Goal: Task Accomplishment & Management: Complete application form

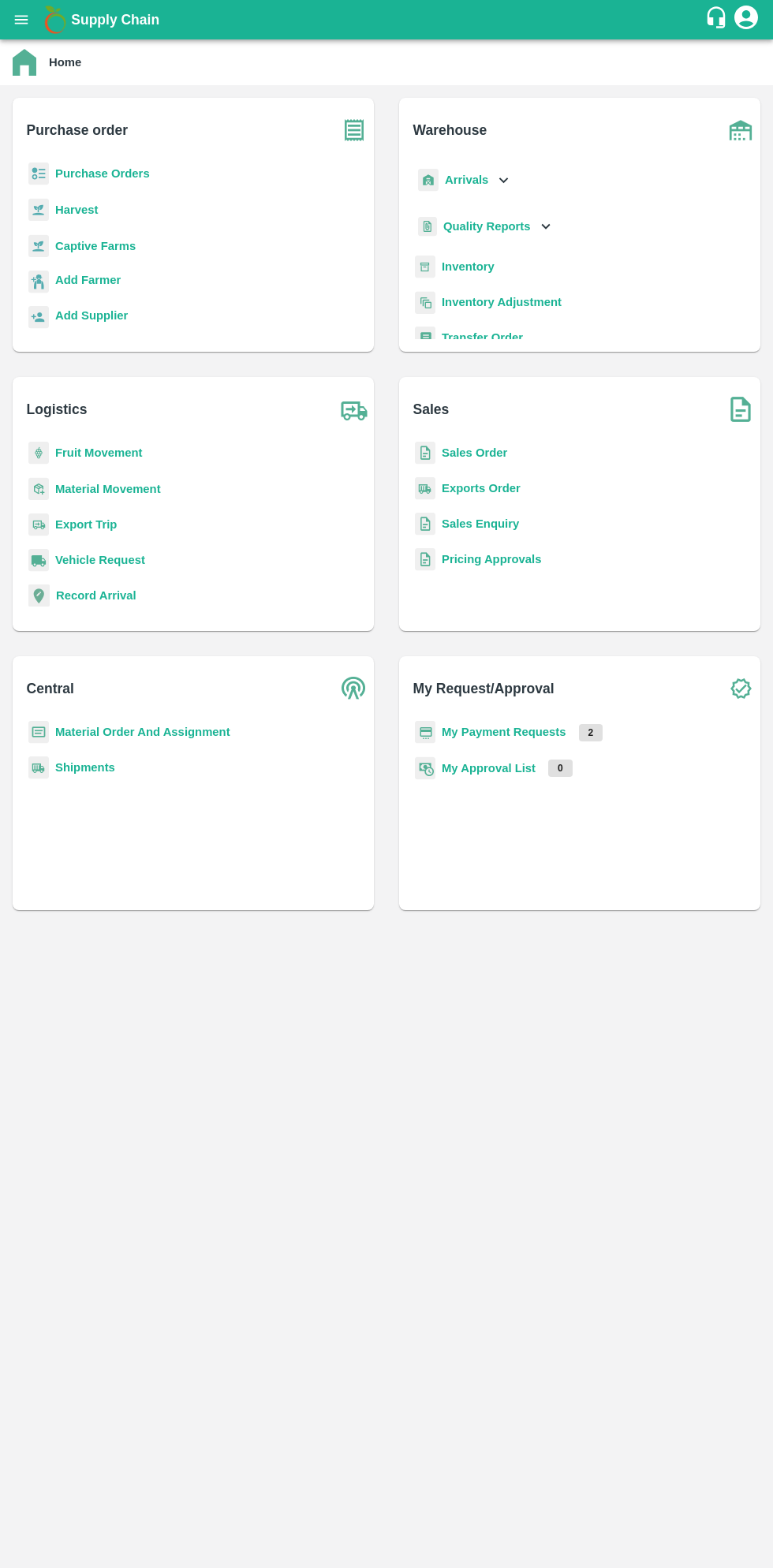
click at [25, 59] on img at bounding box center [25, 63] width 24 height 27
click at [36, 30] on button "open drawer" at bounding box center [21, 20] width 36 height 36
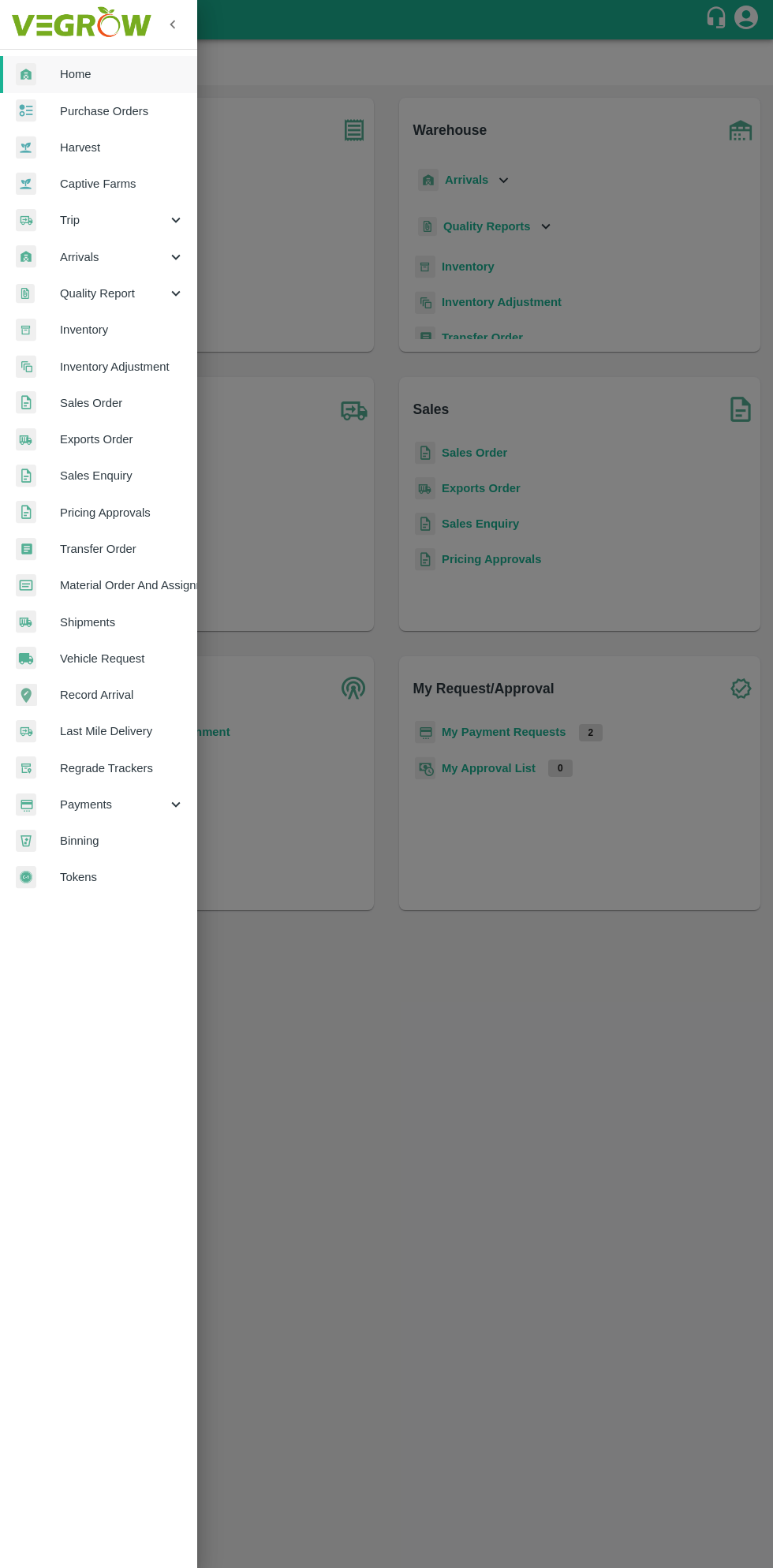
click at [121, 102] on span "Purchase Orders" at bounding box center [122, 111] width 124 height 17
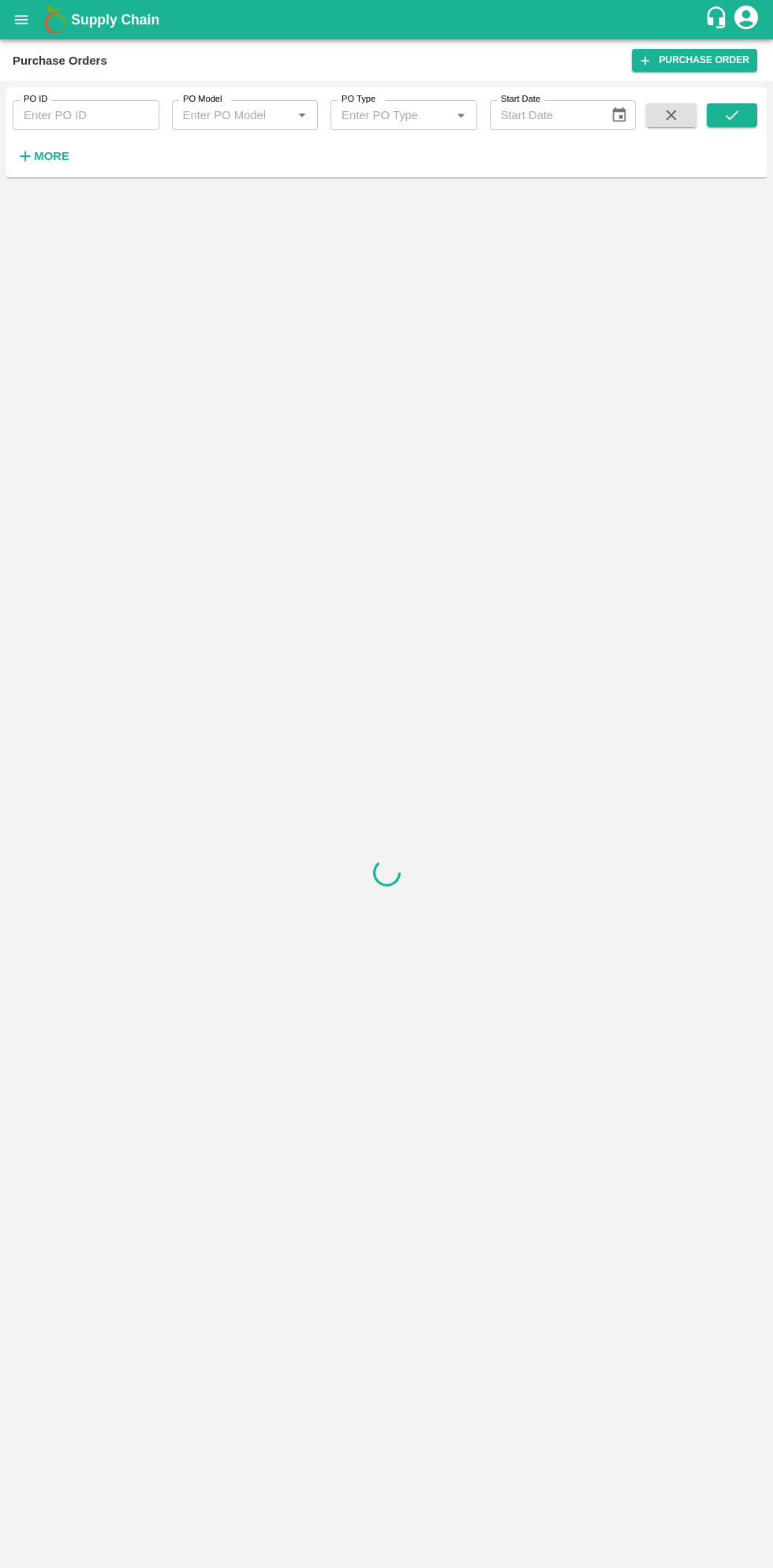
click at [64, 155] on strong "More" at bounding box center [52, 156] width 36 height 13
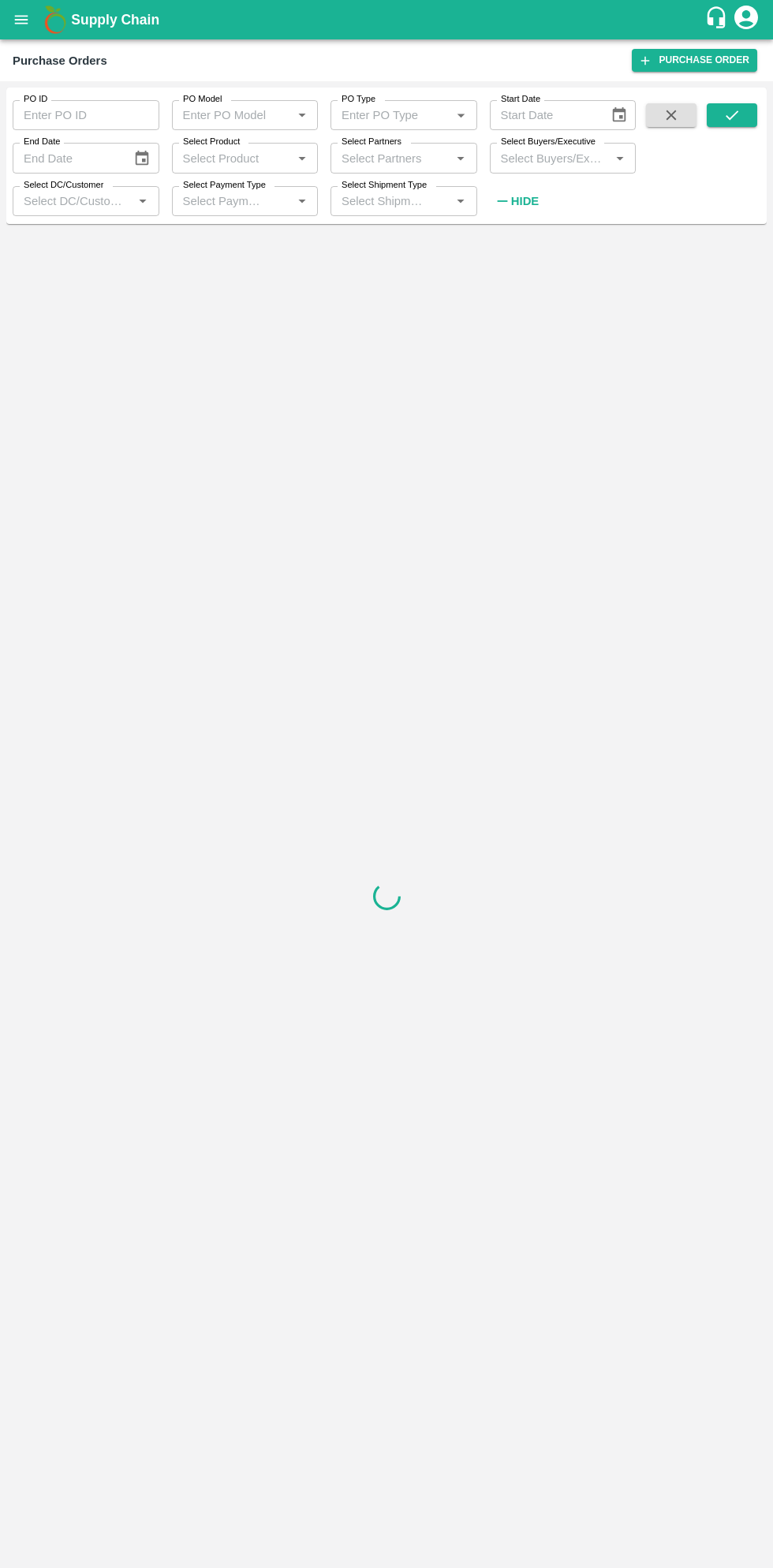
click at [554, 142] on label "Select Buyers/Executive" at bounding box center [547, 142] width 94 height 13
click at [554, 148] on input "Select Buyers/Executive" at bounding box center [550, 158] width 111 height 21
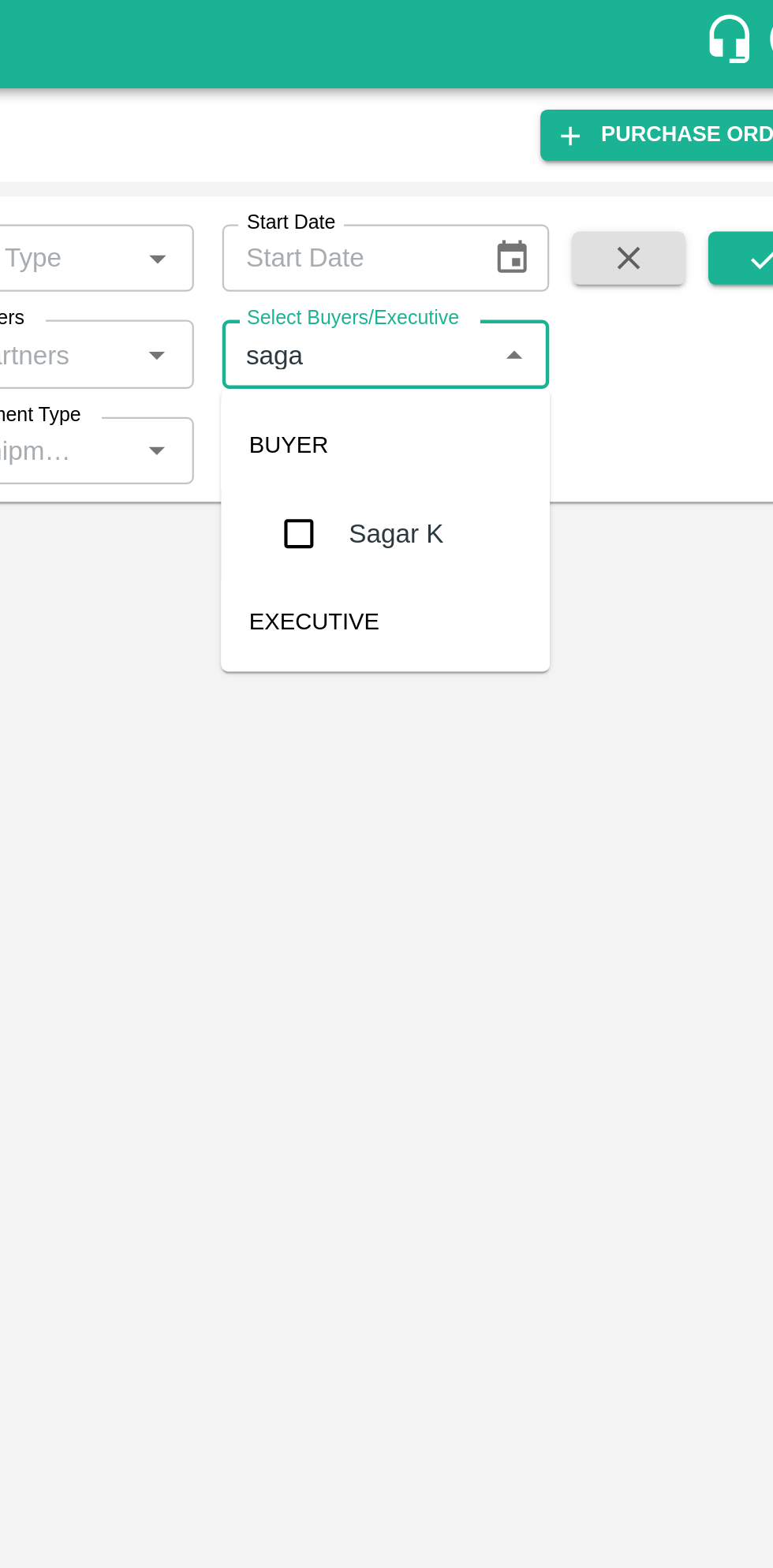
type input "sagar"
click at [526, 231] on input "checkbox" at bounding box center [523, 238] width 32 height 32
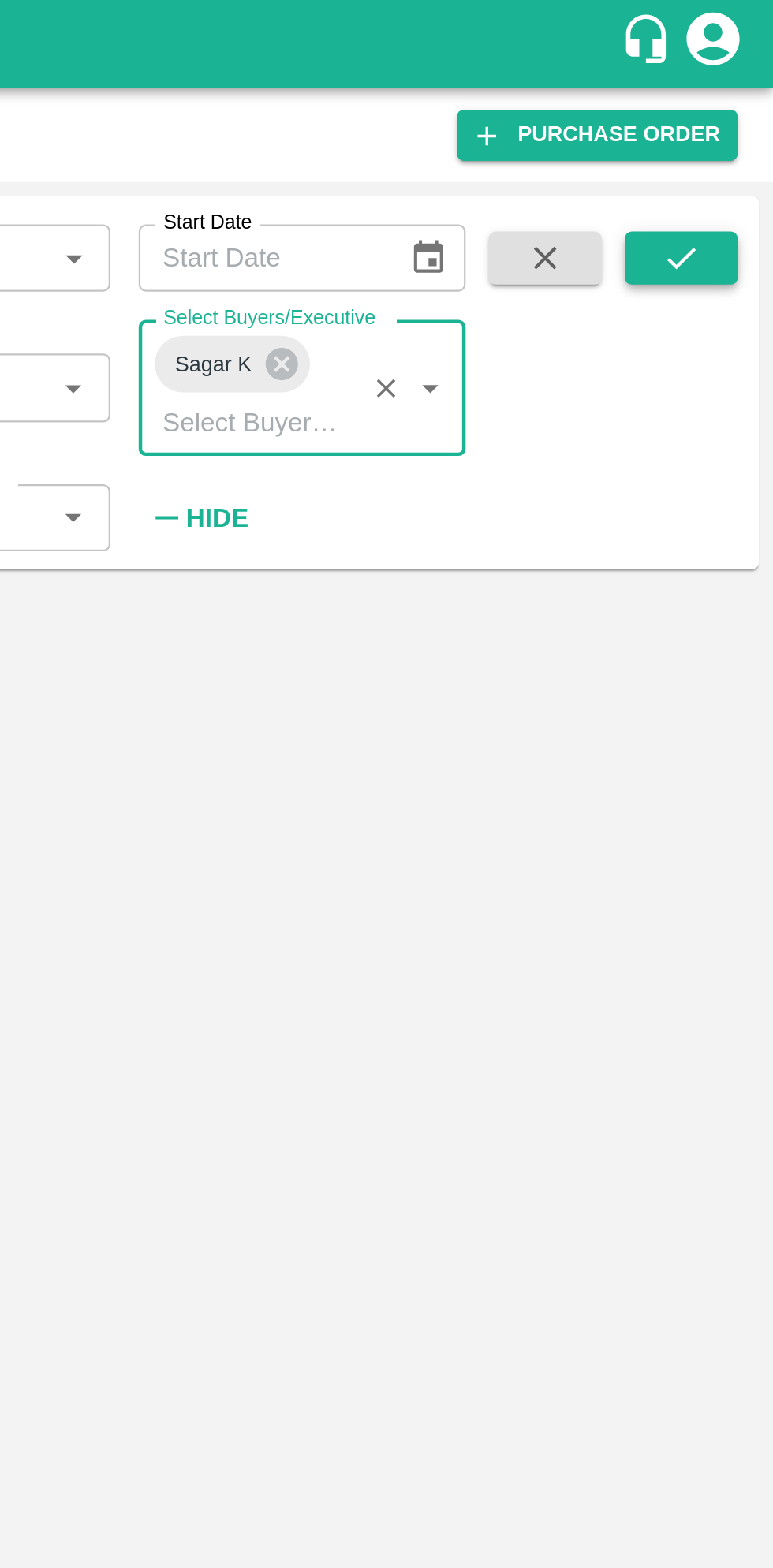
click at [733, 103] on button "submit" at bounding box center [732, 115] width 51 height 24
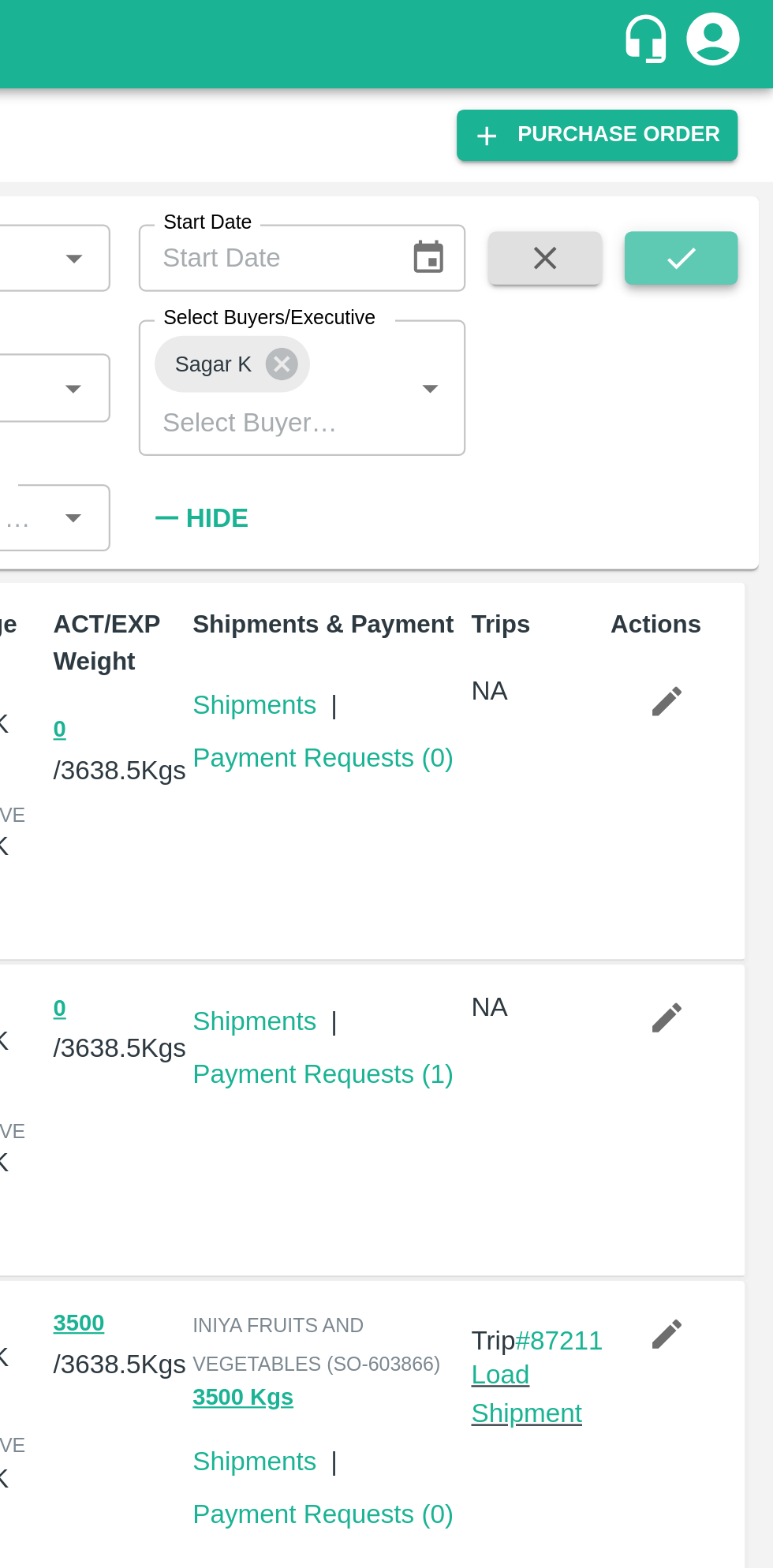
click at [733, 111] on icon "submit" at bounding box center [732, 115] width 17 height 17
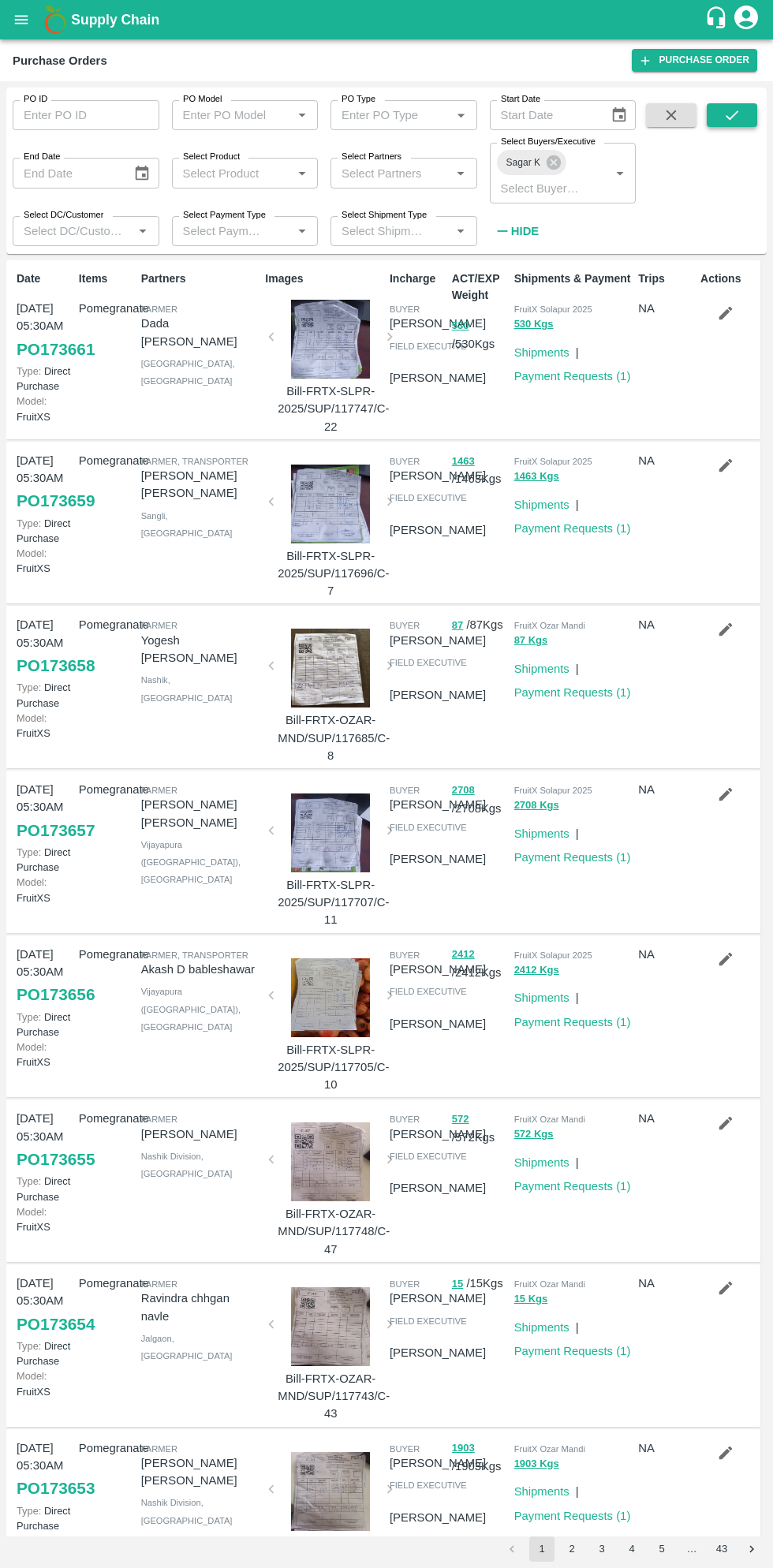
click at [732, 115] on icon "submit" at bounding box center [732, 115] width 17 height 17
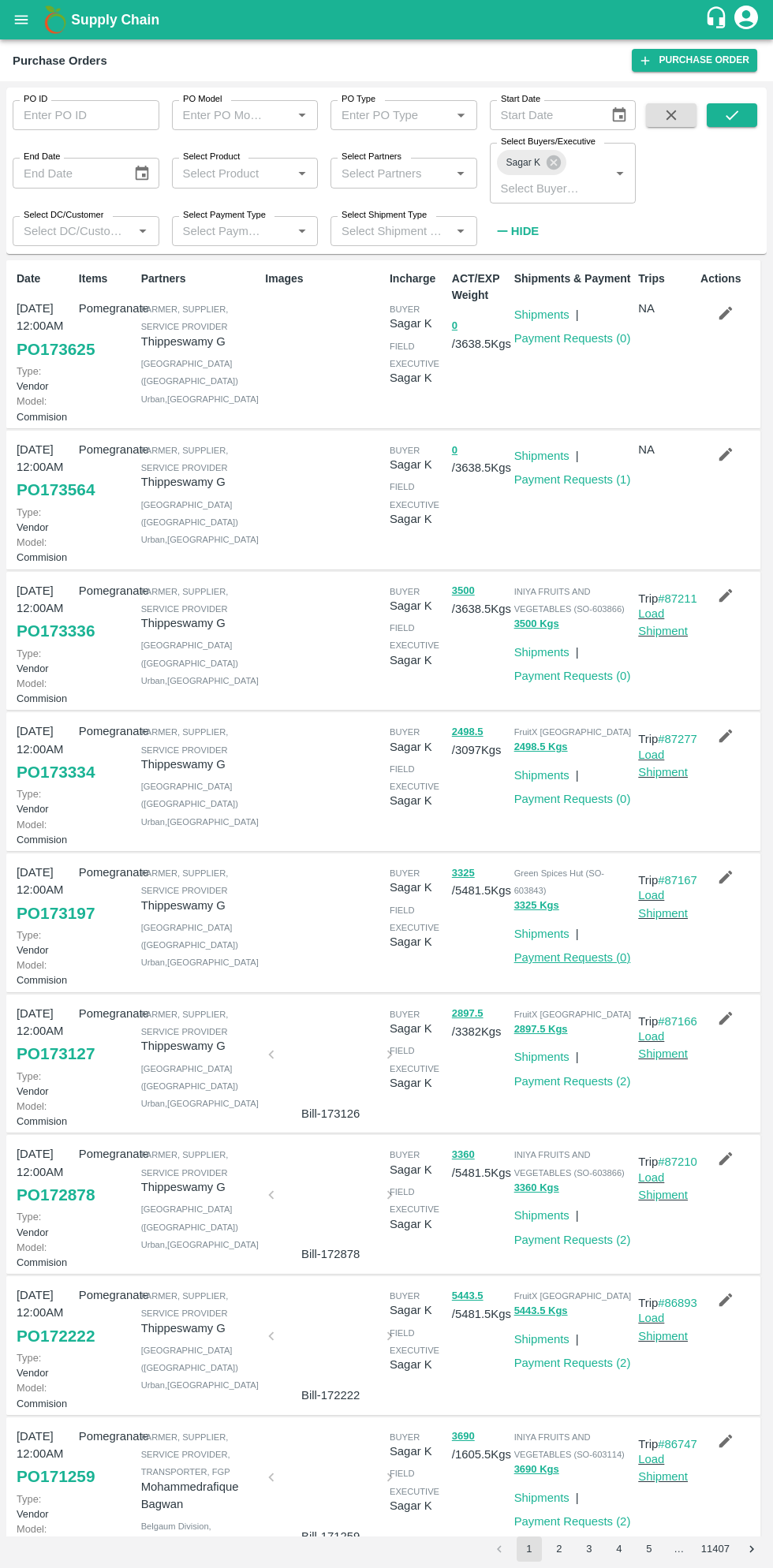
click at [592, 964] on link "Payment Requests ( 0 )" at bounding box center [572, 957] width 117 height 13
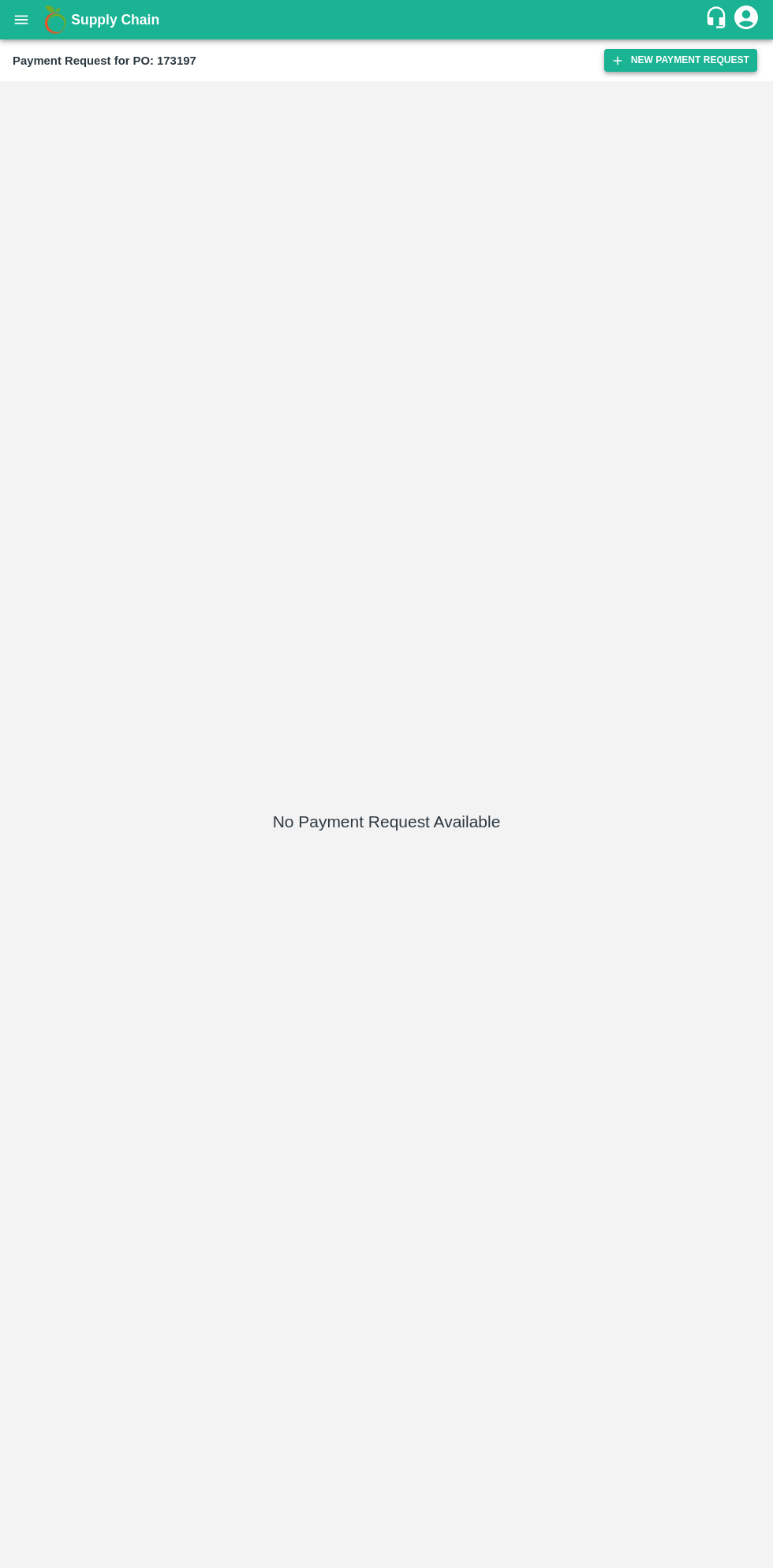
click at [672, 59] on button "New Payment Request" at bounding box center [680, 60] width 153 height 23
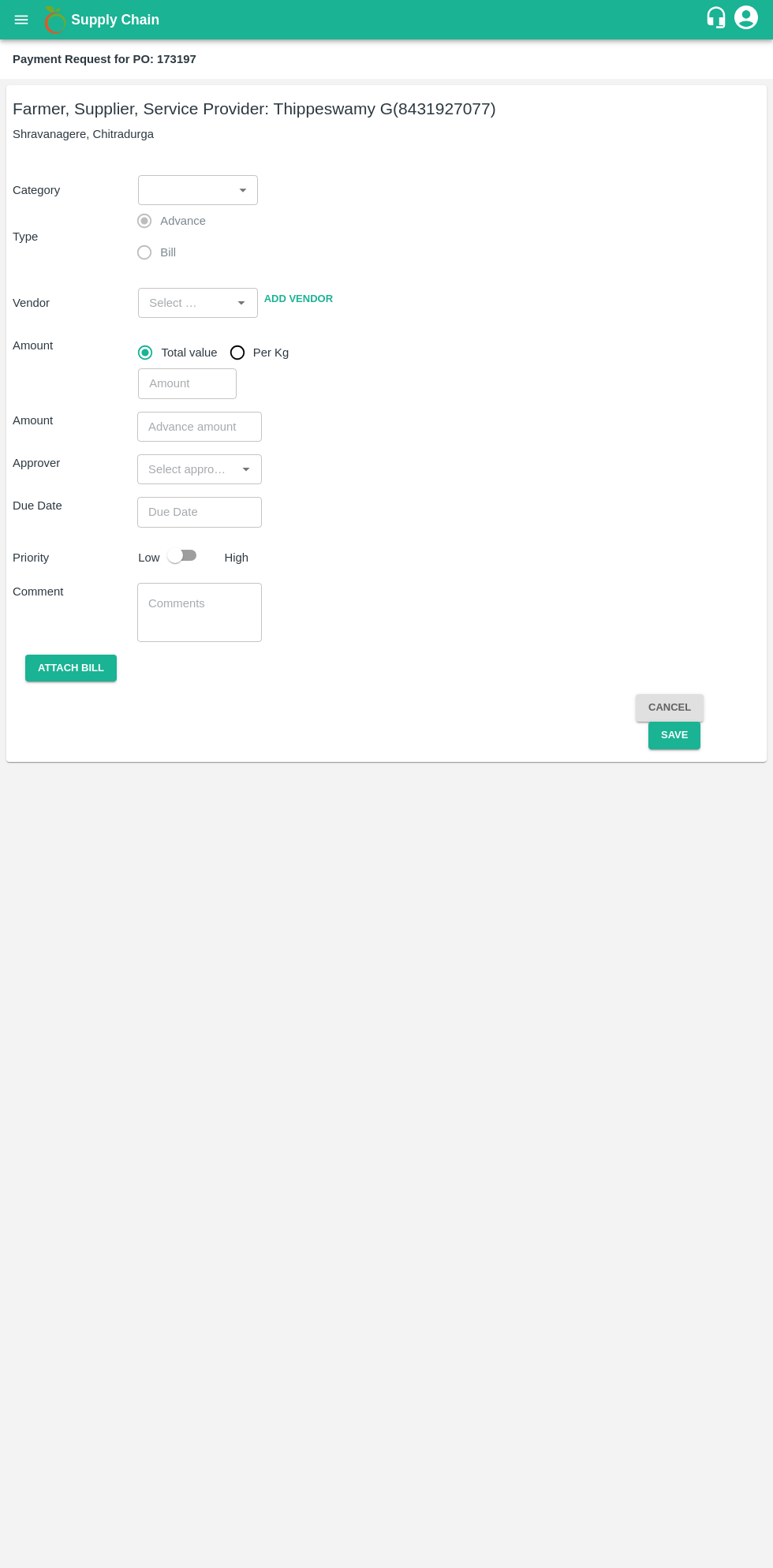
click at [175, 191] on body "Supply Chain Payment Request for PO: 173197 Farmer, Supplier, Service Provider:…" at bounding box center [386, 784] width 773 height 1568
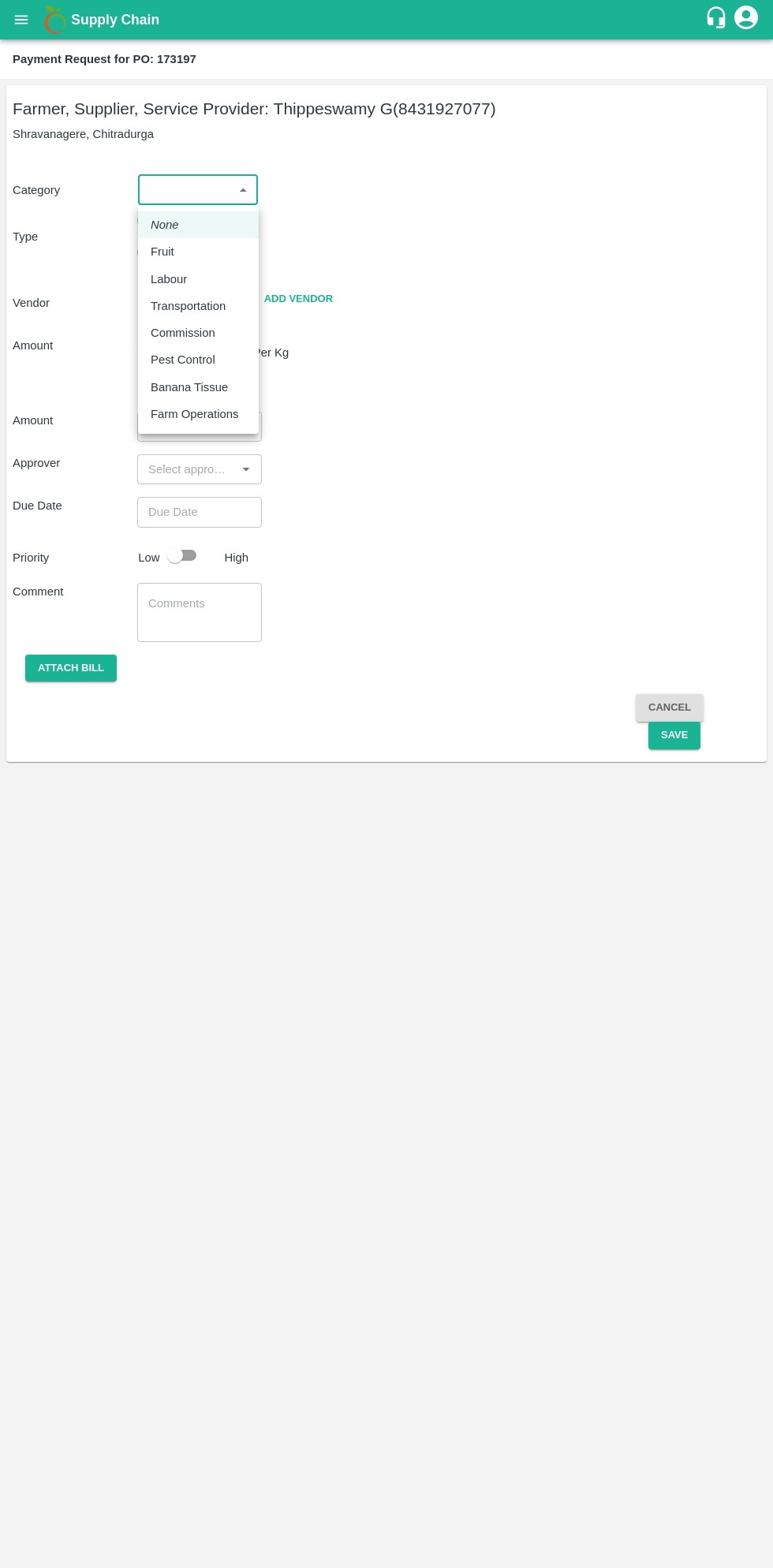
click at [169, 252] on p "Fruit" at bounding box center [163, 251] width 24 height 17
type input "1"
type input "Thippeswamy G - 8431927077(Farmer, Supplier, Service Provider)"
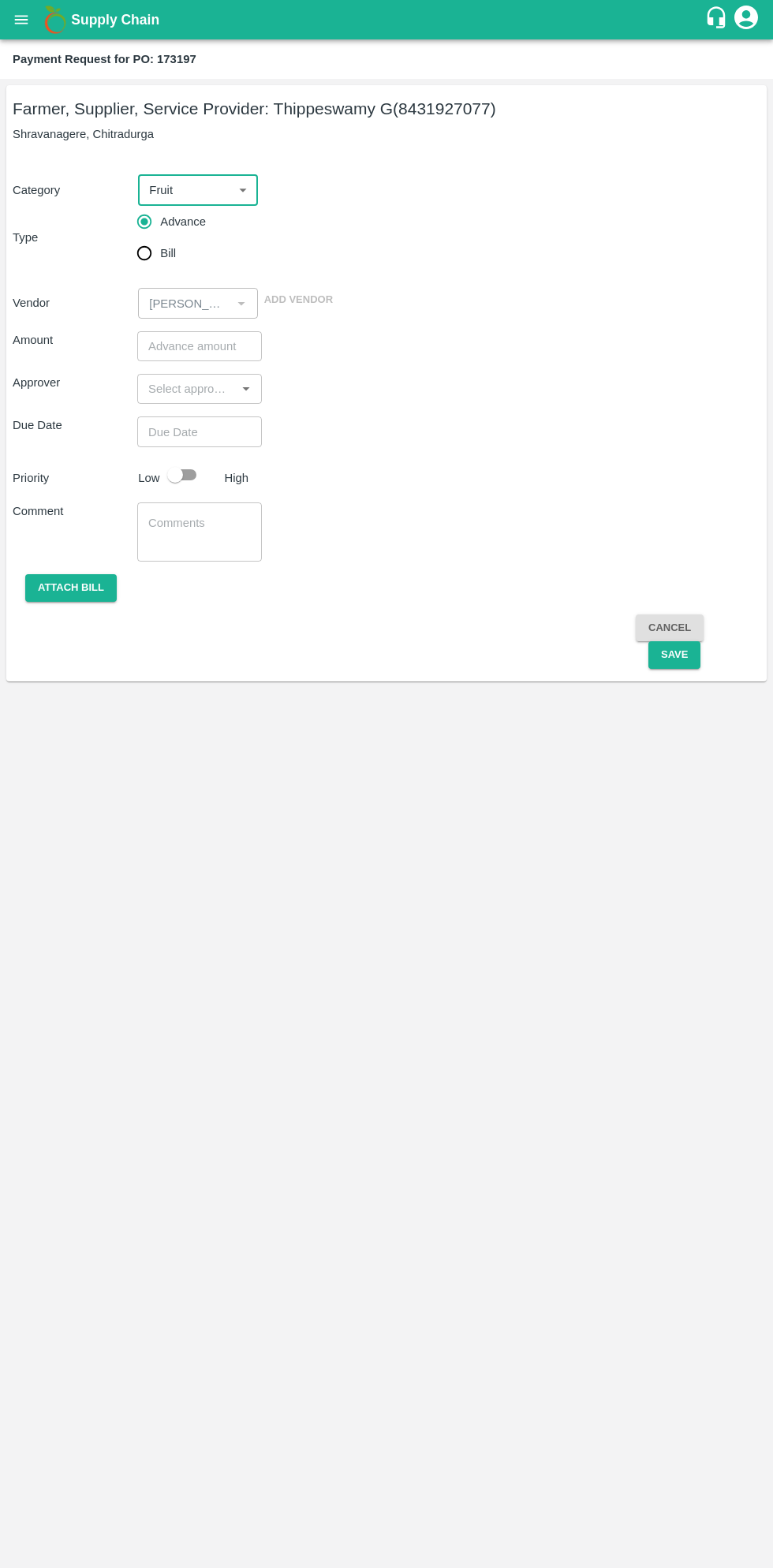
click at [149, 262] on input "Bill" at bounding box center [144, 253] width 32 height 32
radio input "true"
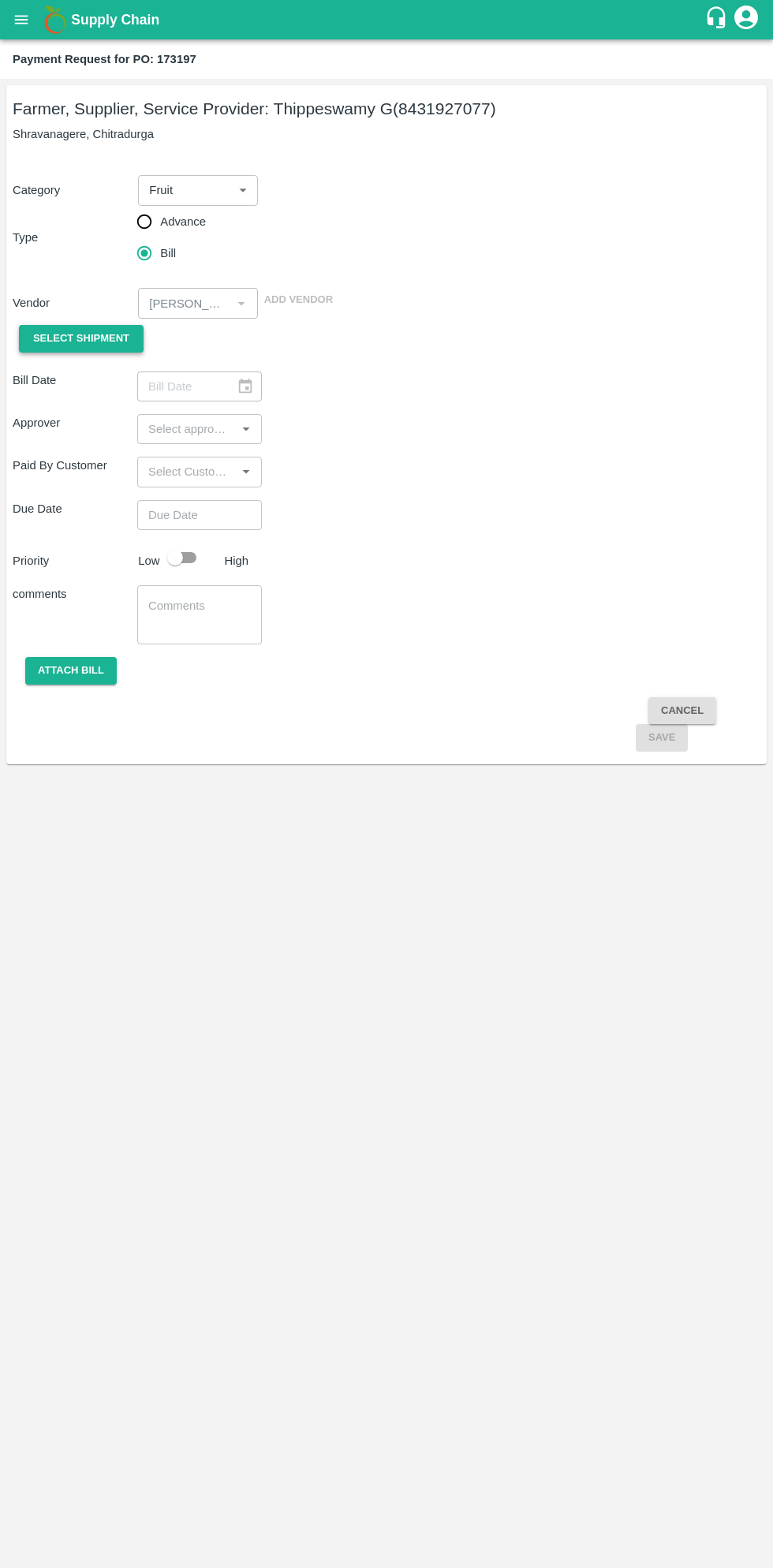
click at [79, 344] on span "Select Shipment" at bounding box center [81, 339] width 96 height 18
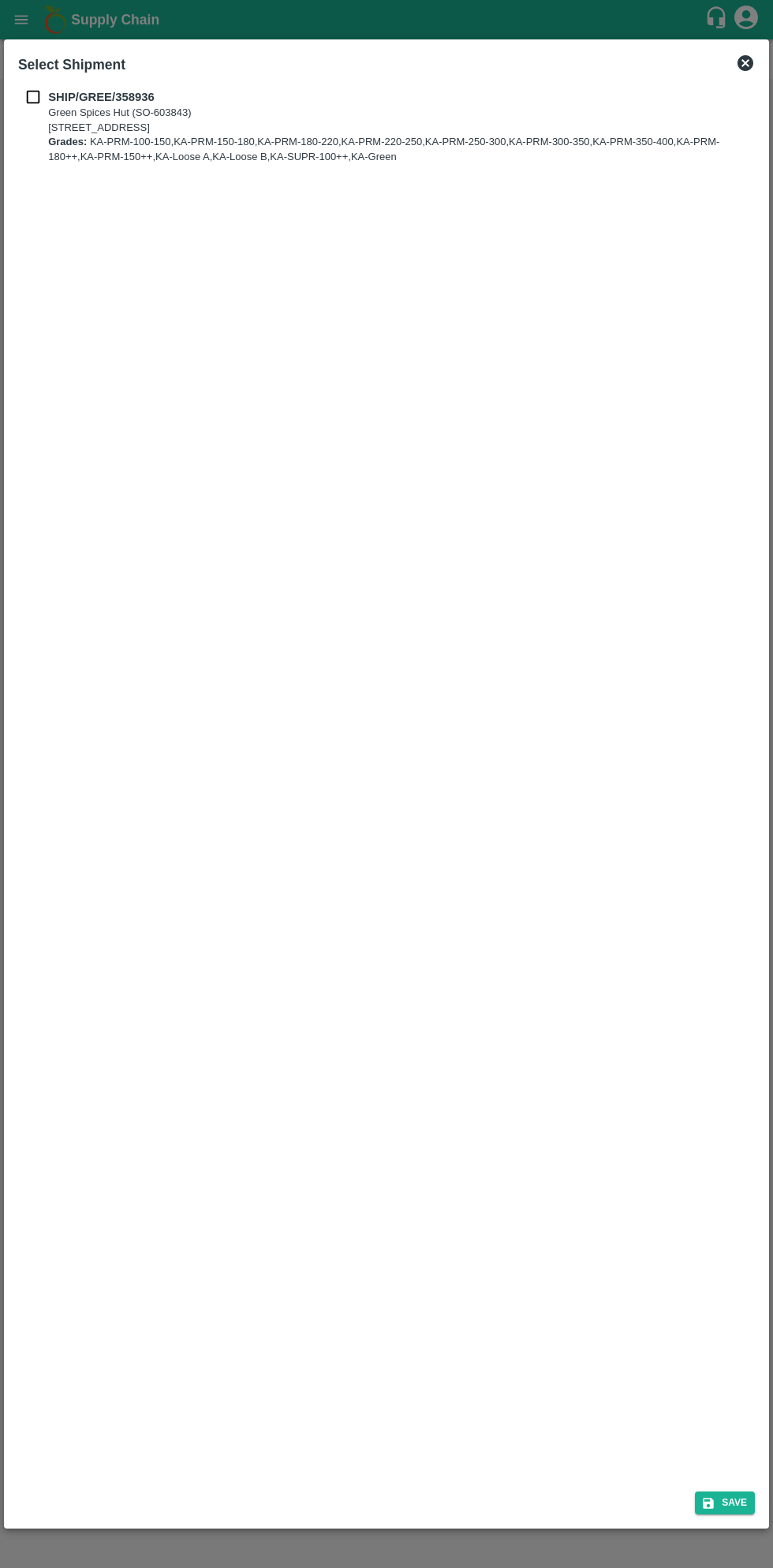
click at [38, 96] on input "checkbox" at bounding box center [33, 97] width 30 height 17
checkbox input "true"
click at [724, 1499] on button "Save" at bounding box center [725, 1503] width 60 height 23
type input "01/09/2025"
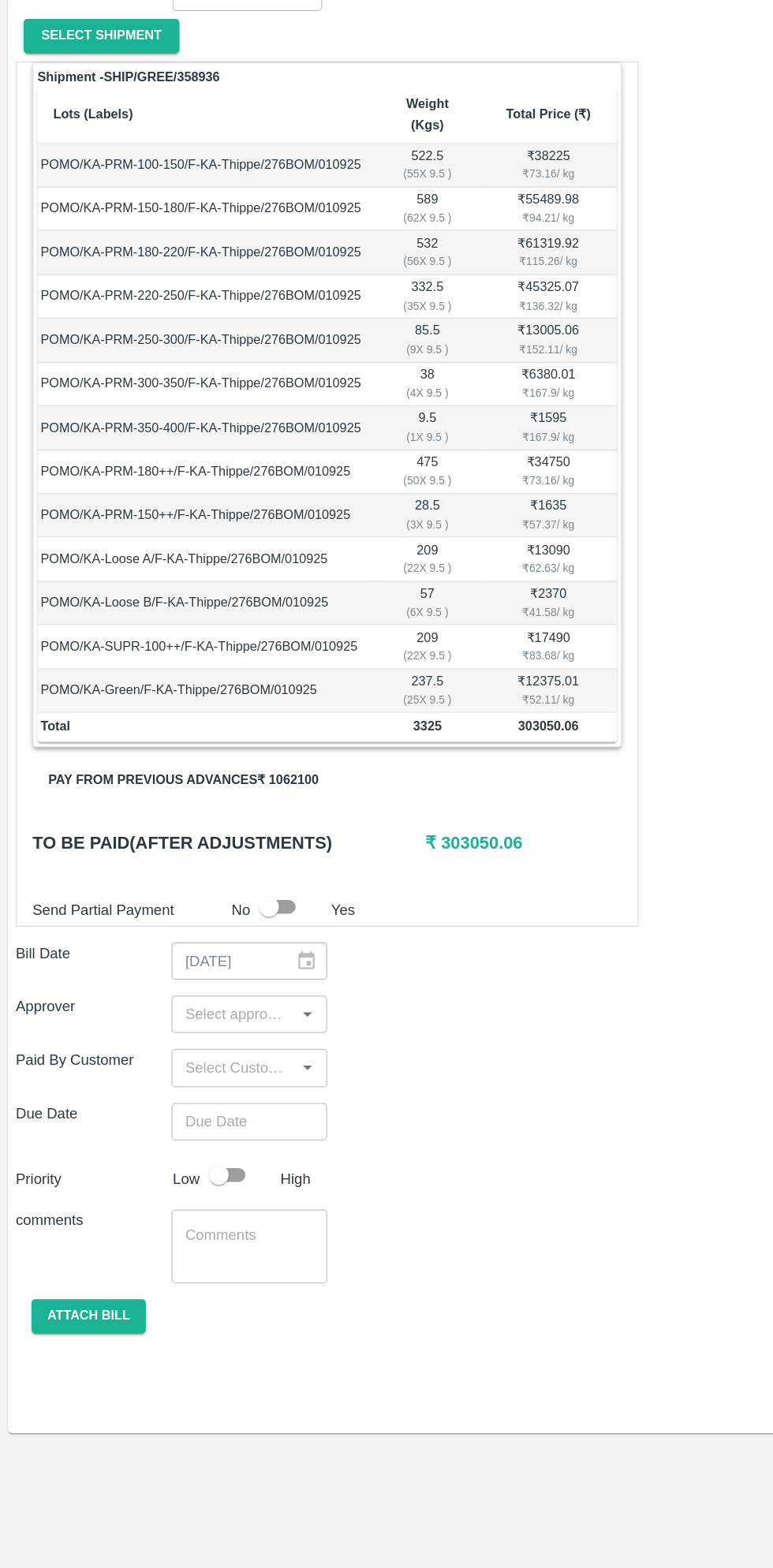
click at [201, 921] on button "Pay from previous advances ₹ 1062100" at bounding box center [147, 934] width 241 height 28
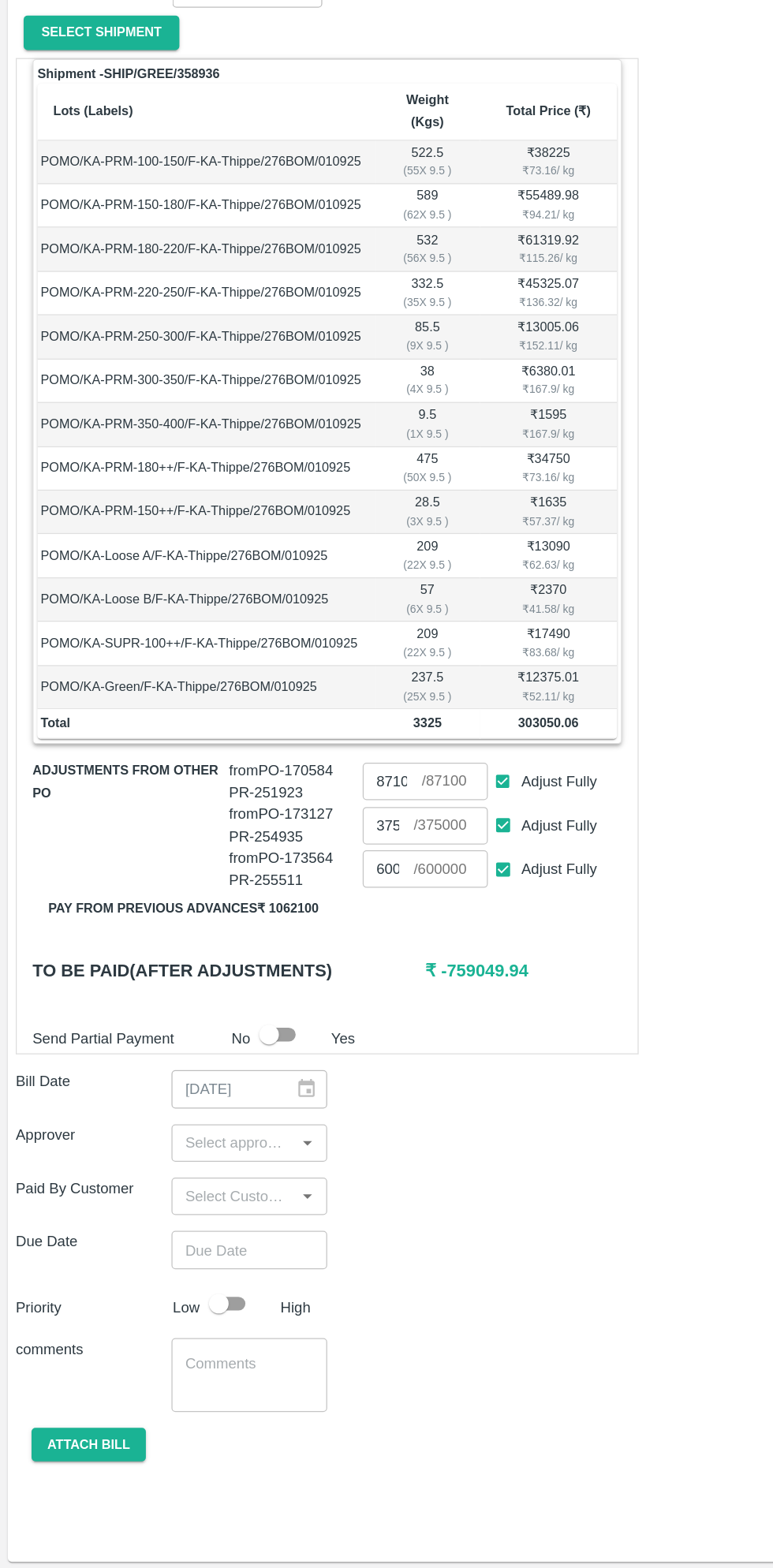
click at [395, 994] on input "Adjust Fully" at bounding box center [402, 1008] width 29 height 29
checkbox input "false"
type input "0"
click at [402, 960] on input "Adjust Fully" at bounding box center [402, 972] width 29 height 29
checkbox input "false"
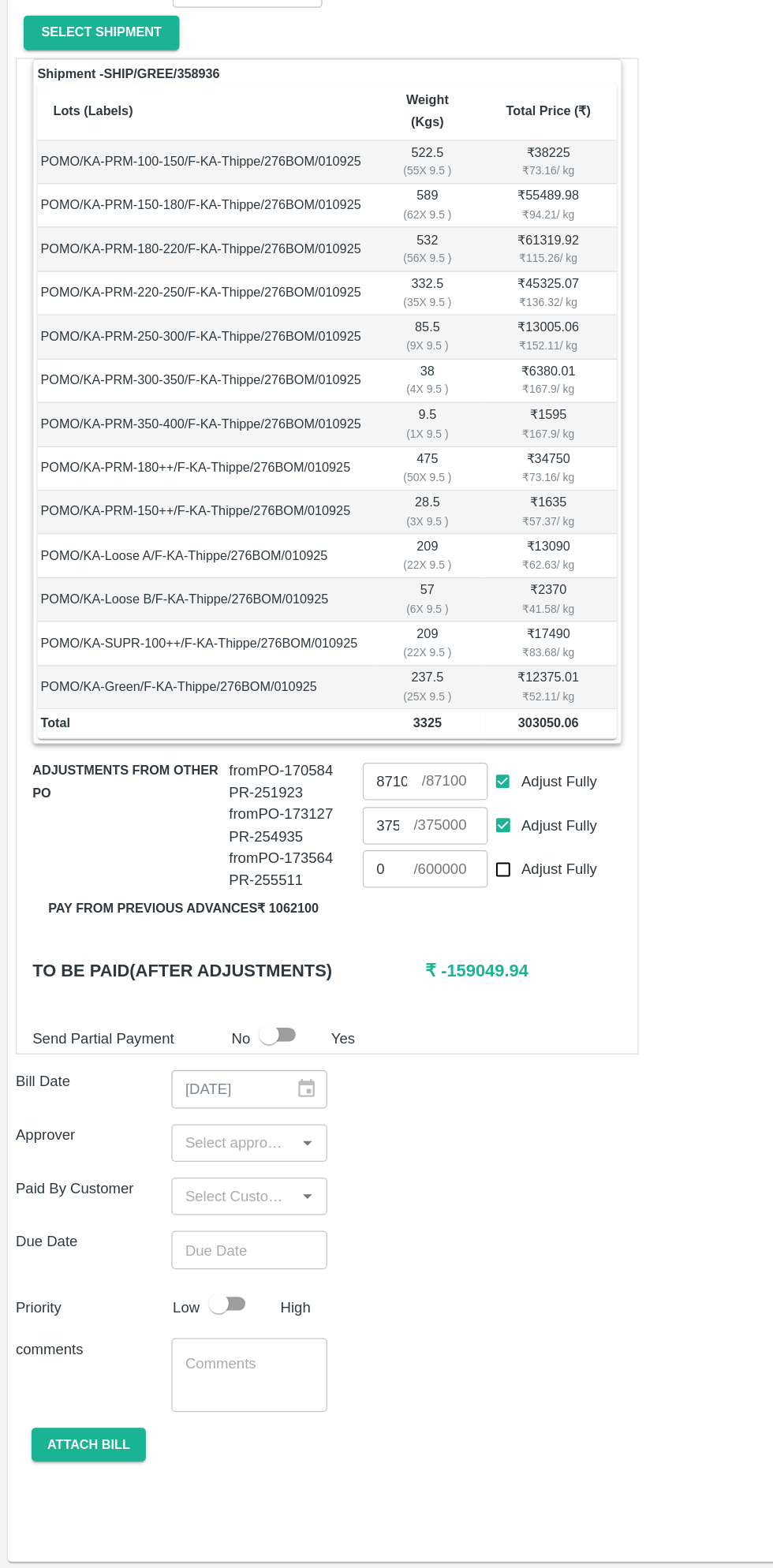
type input "0"
click at [392, 924] on input "Adjust Fully" at bounding box center [402, 938] width 29 height 29
checkbox input "false"
type input "0"
click at [320, 958] on input "0" at bounding box center [311, 973] width 41 height 30
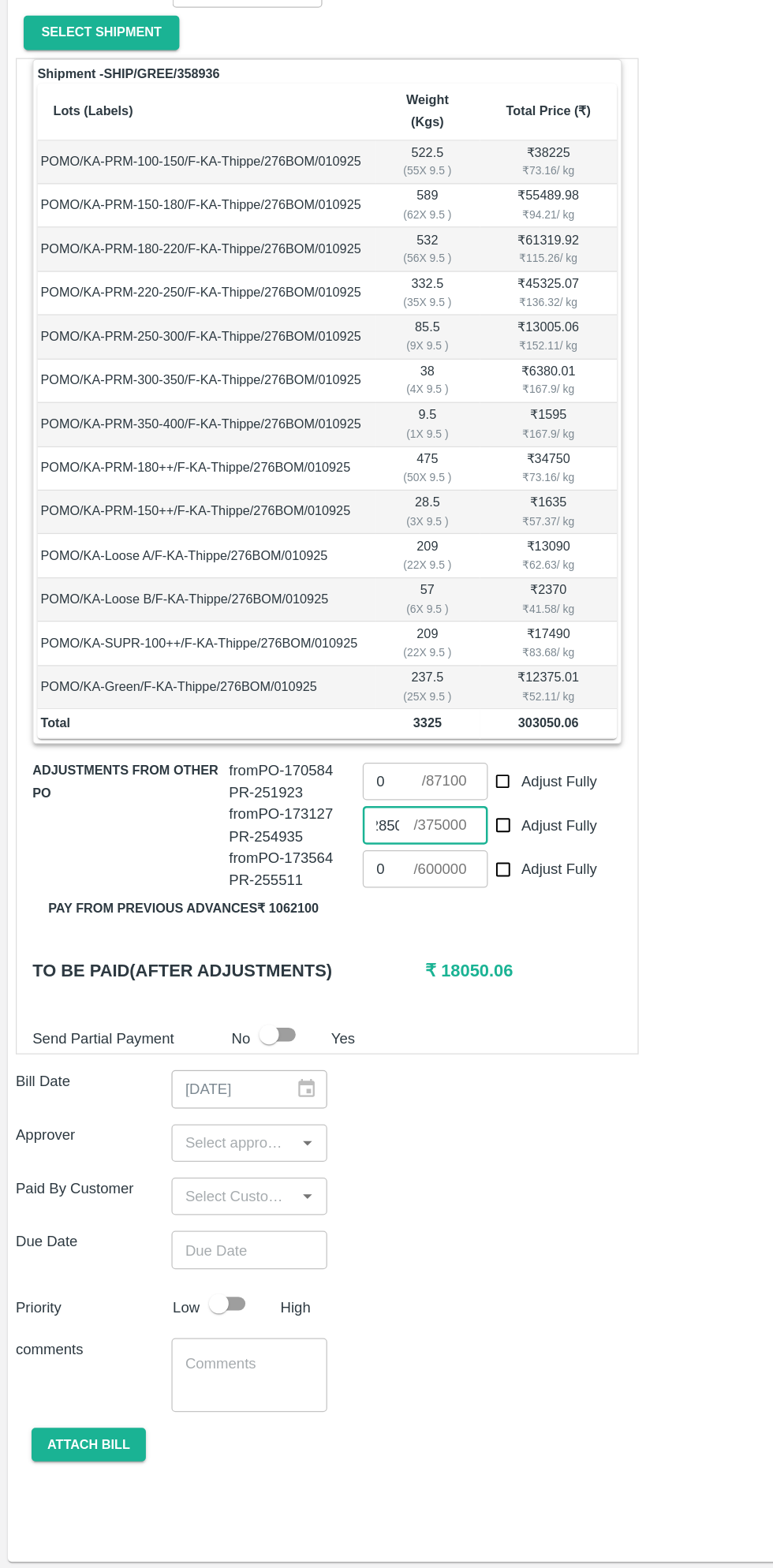
scroll to position [0, 11]
type input "285000"
click at [314, 923] on input "0" at bounding box center [314, 938] width 48 height 30
type input "18000"
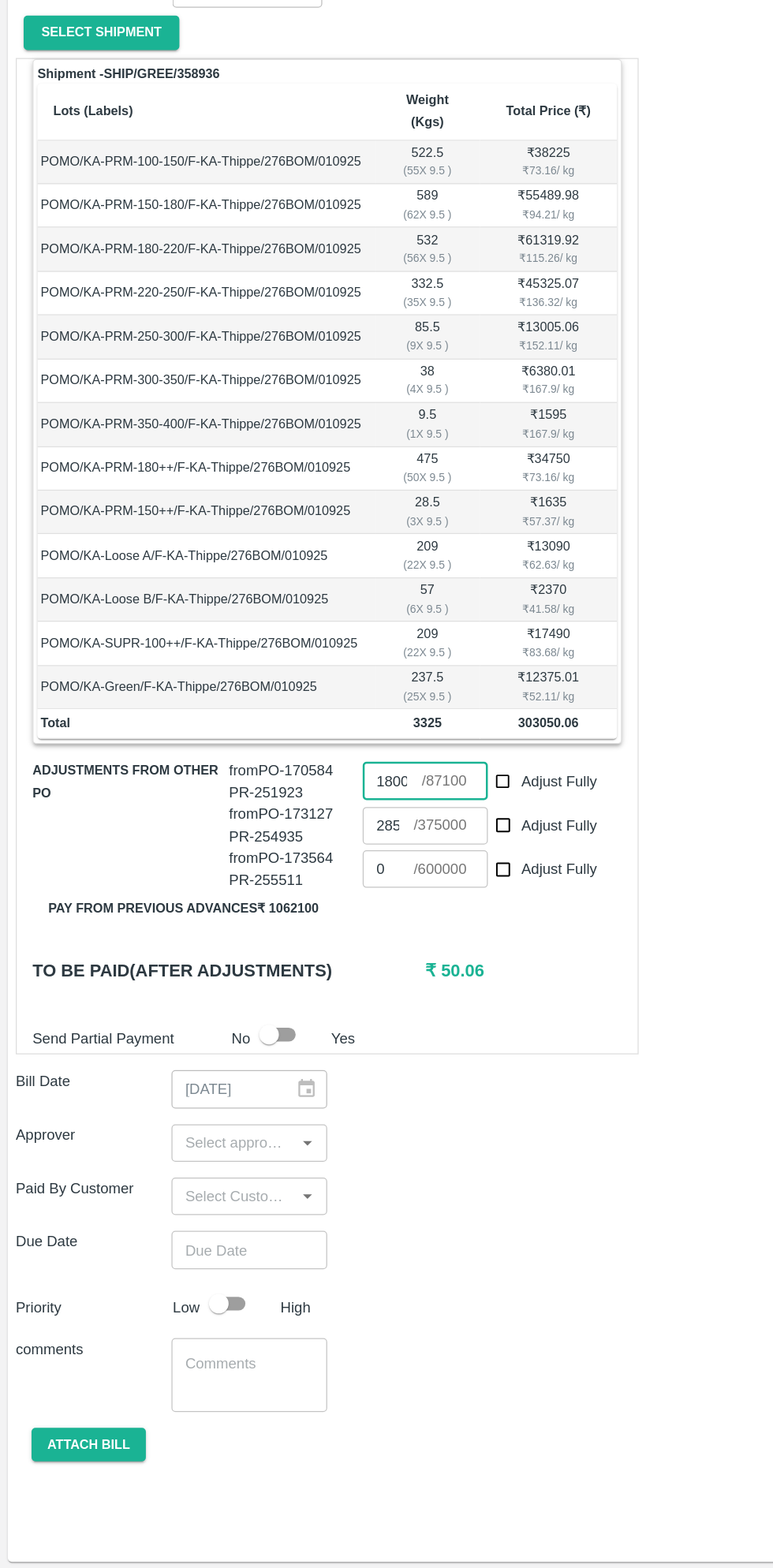
click at [194, 1217] on input "input" at bounding box center [186, 1227] width 89 height 21
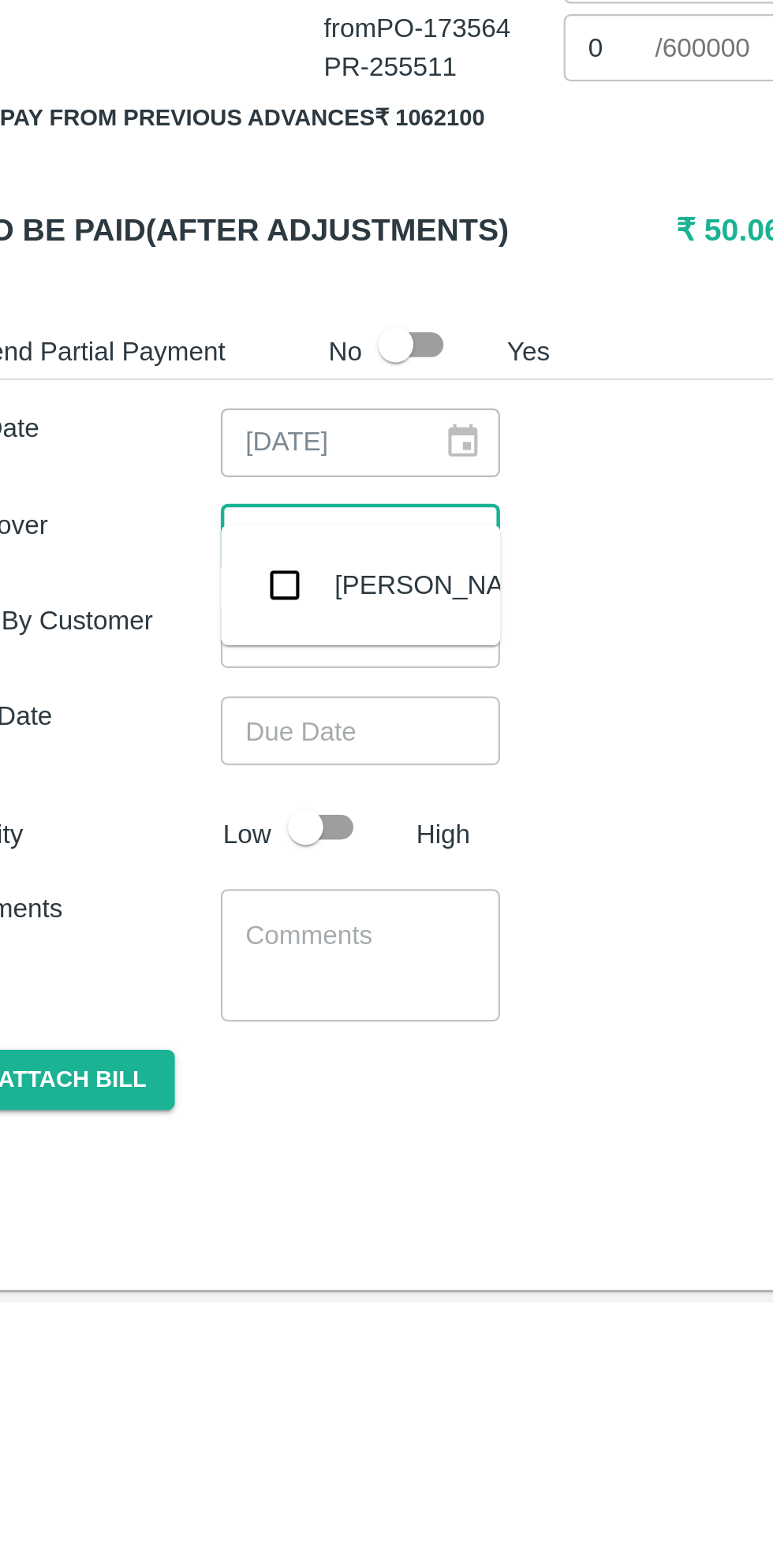
type input "muku"
click at [168, 1248] on input "checkbox" at bounding box center [166, 1248] width 32 height 32
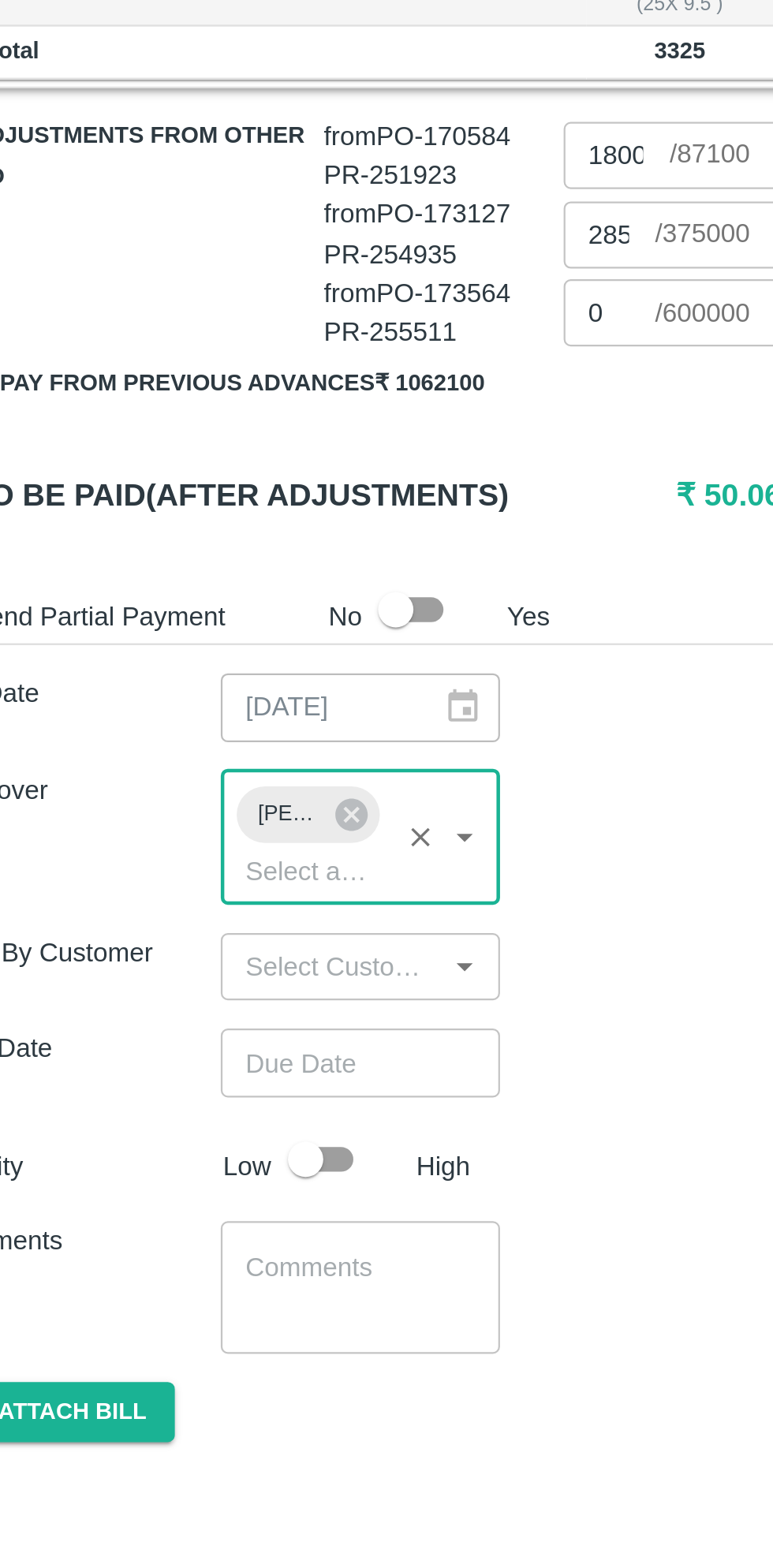
click at [197, 1329] on input "Choose date" at bounding box center [193, 1343] width 113 height 30
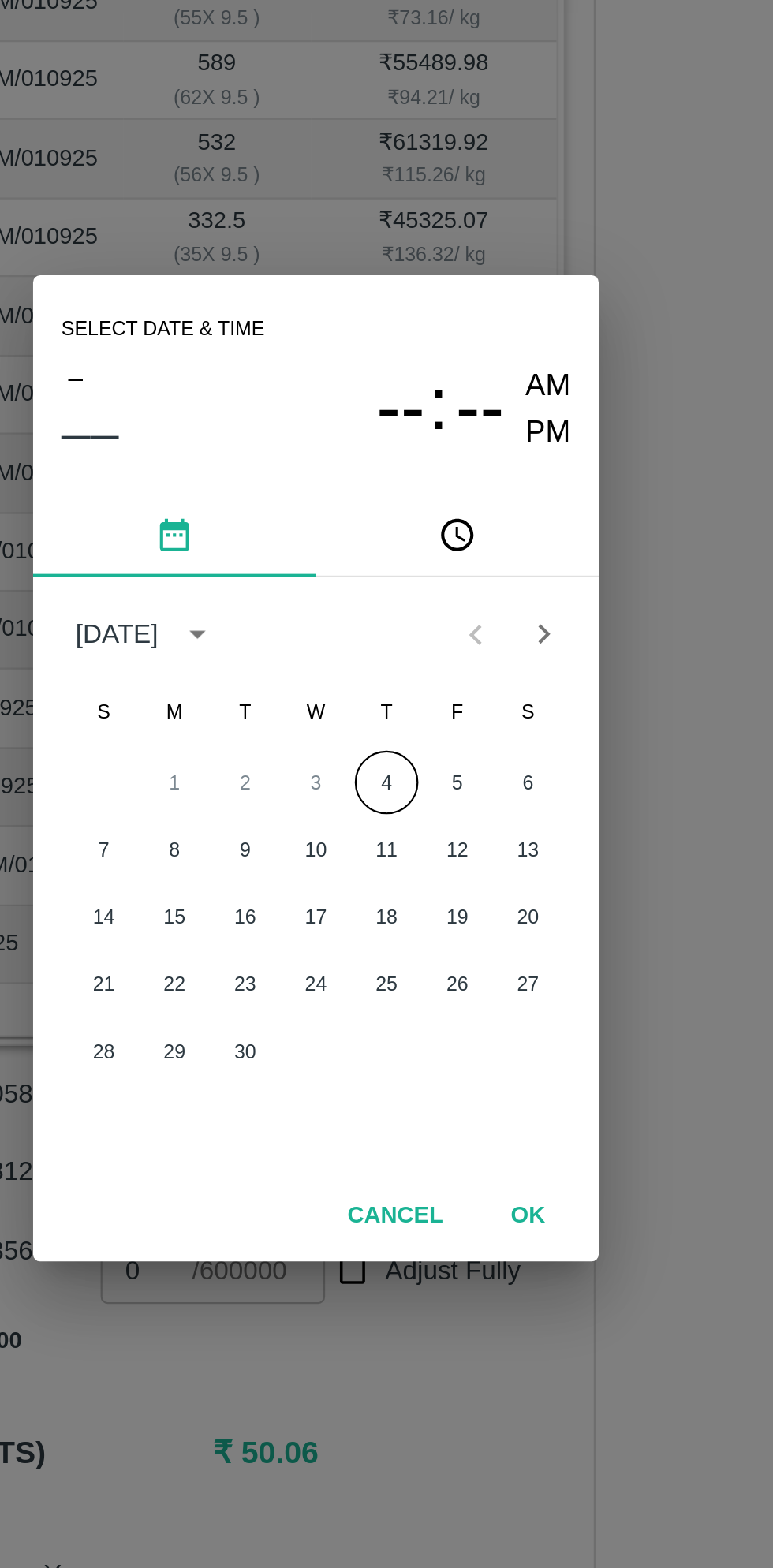
click at [419, 792] on button "4" at bounding box center [418, 791] width 29 height 29
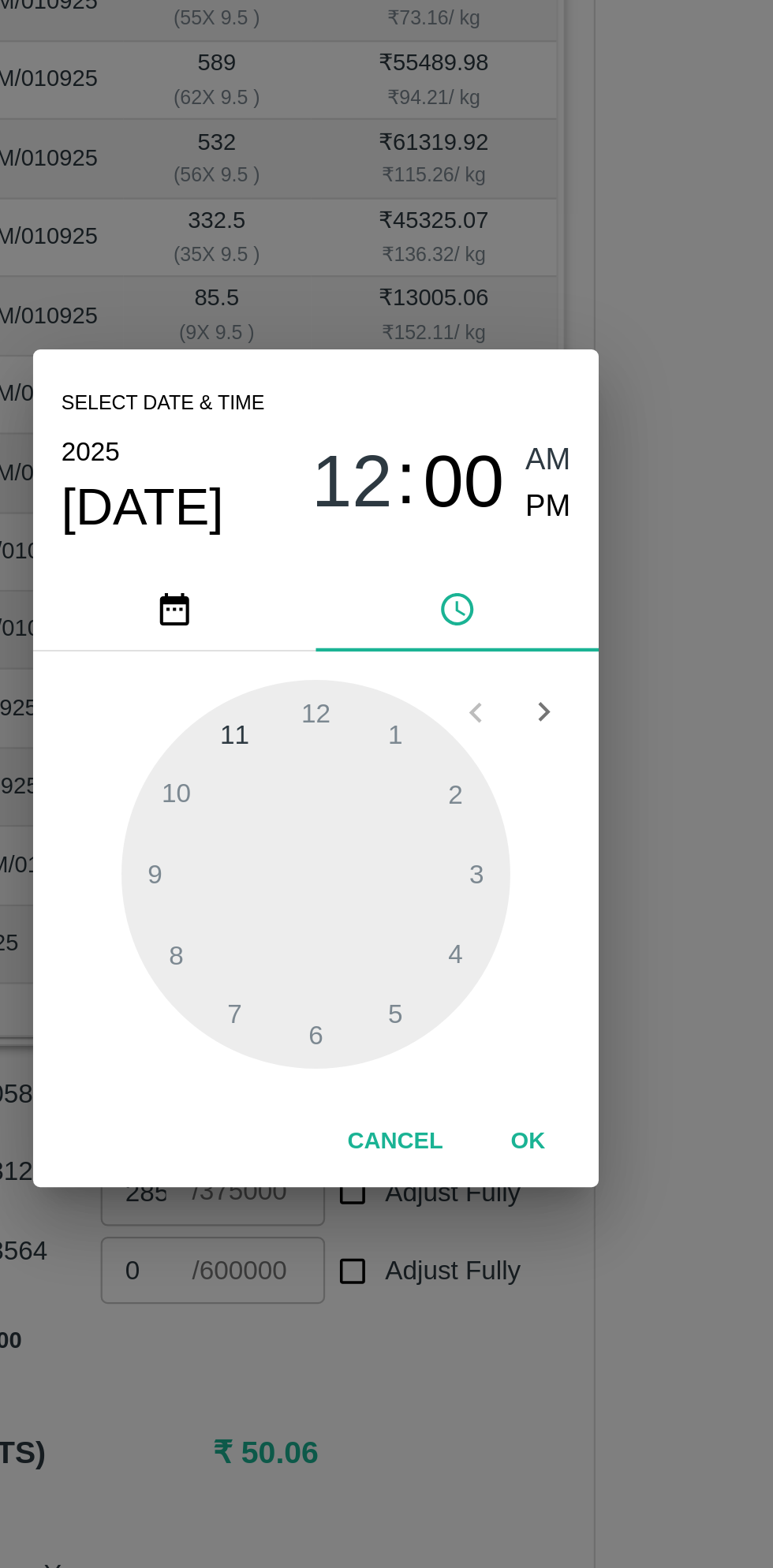
click at [354, 768] on div at bounding box center [386, 831] width 174 height 174
click at [421, 896] on div at bounding box center [386, 831] width 174 height 174
type input "04/09/2025 11:25 AM"
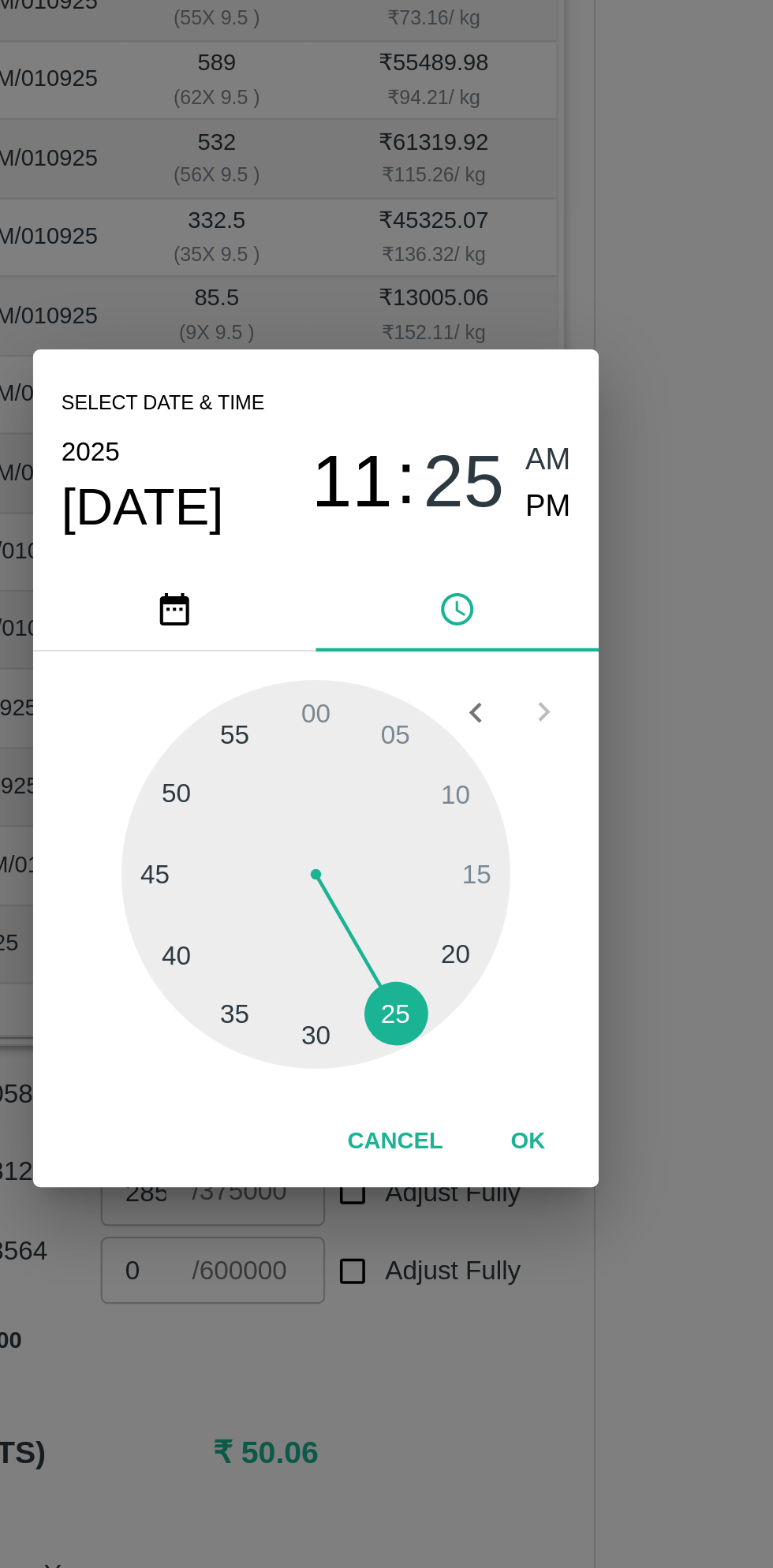
click at [494, 954] on button "OK" at bounding box center [481, 950] width 51 height 28
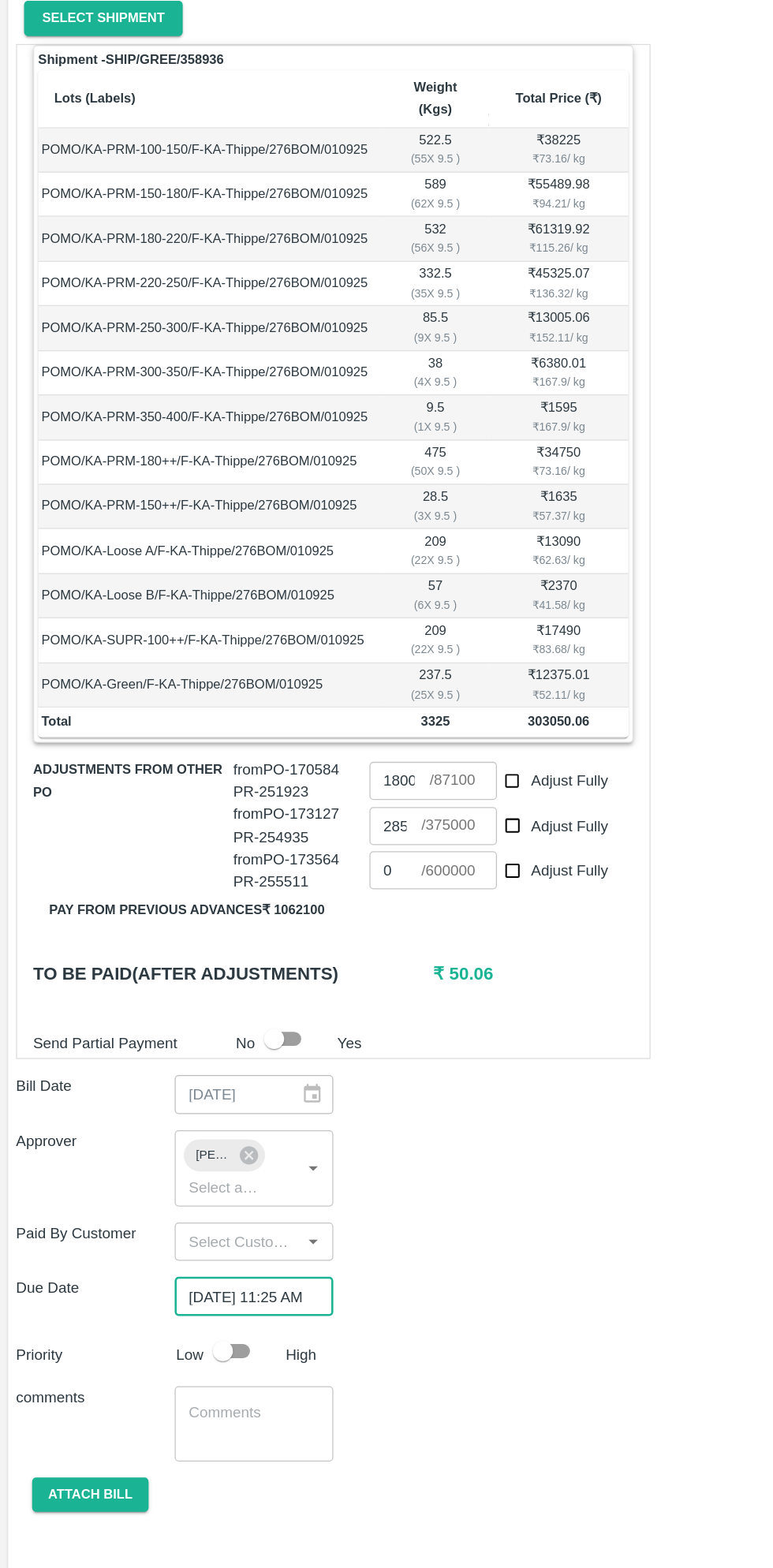
click at [182, 1369] on input "checkbox" at bounding box center [174, 1384] width 90 height 30
checkbox input "true"
click at [89, 1484] on button "Attach bill" at bounding box center [71, 1497] width 91 height 28
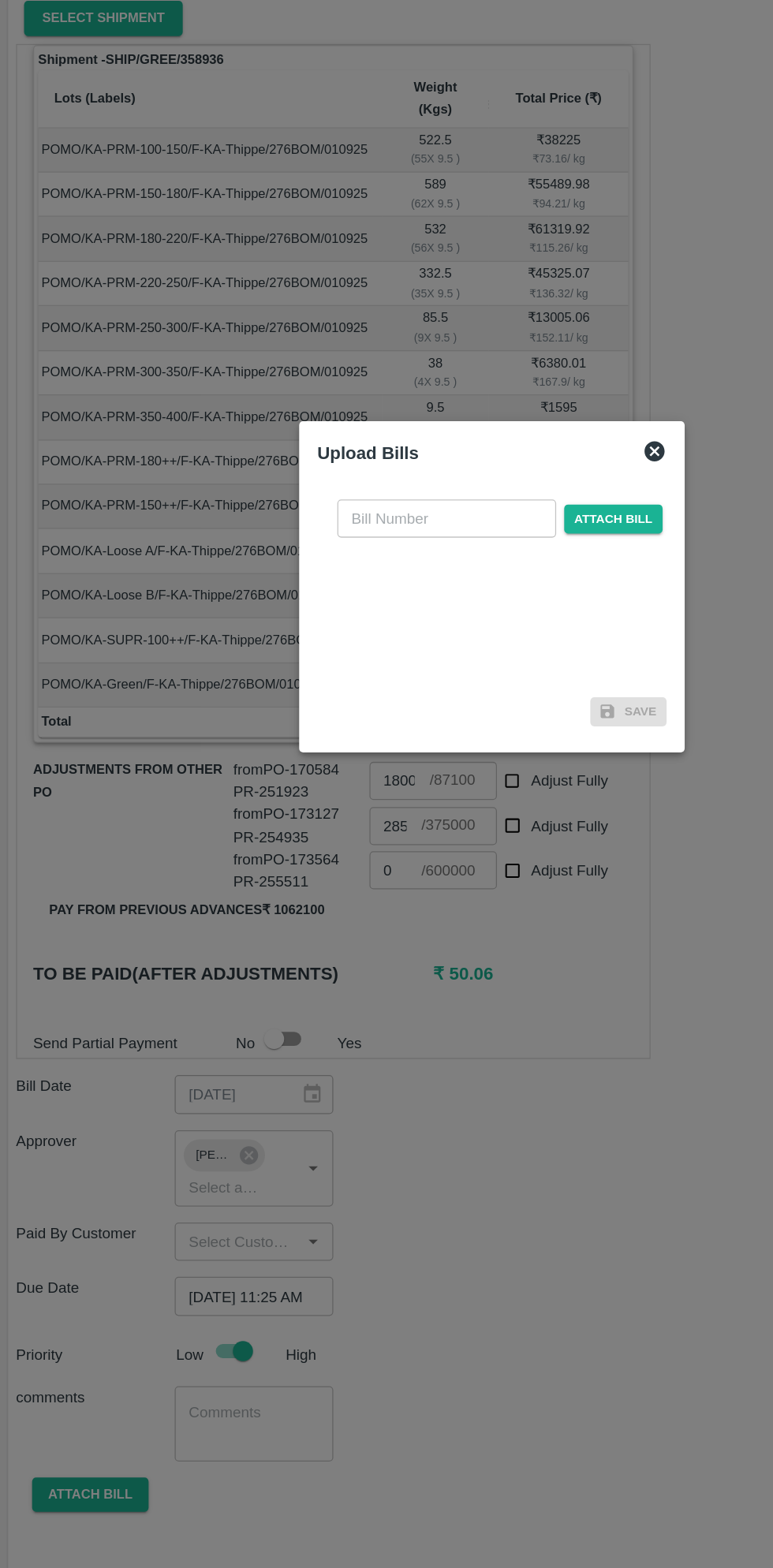
click at [346, 730] on input "text" at bounding box center [350, 730] width 172 height 30
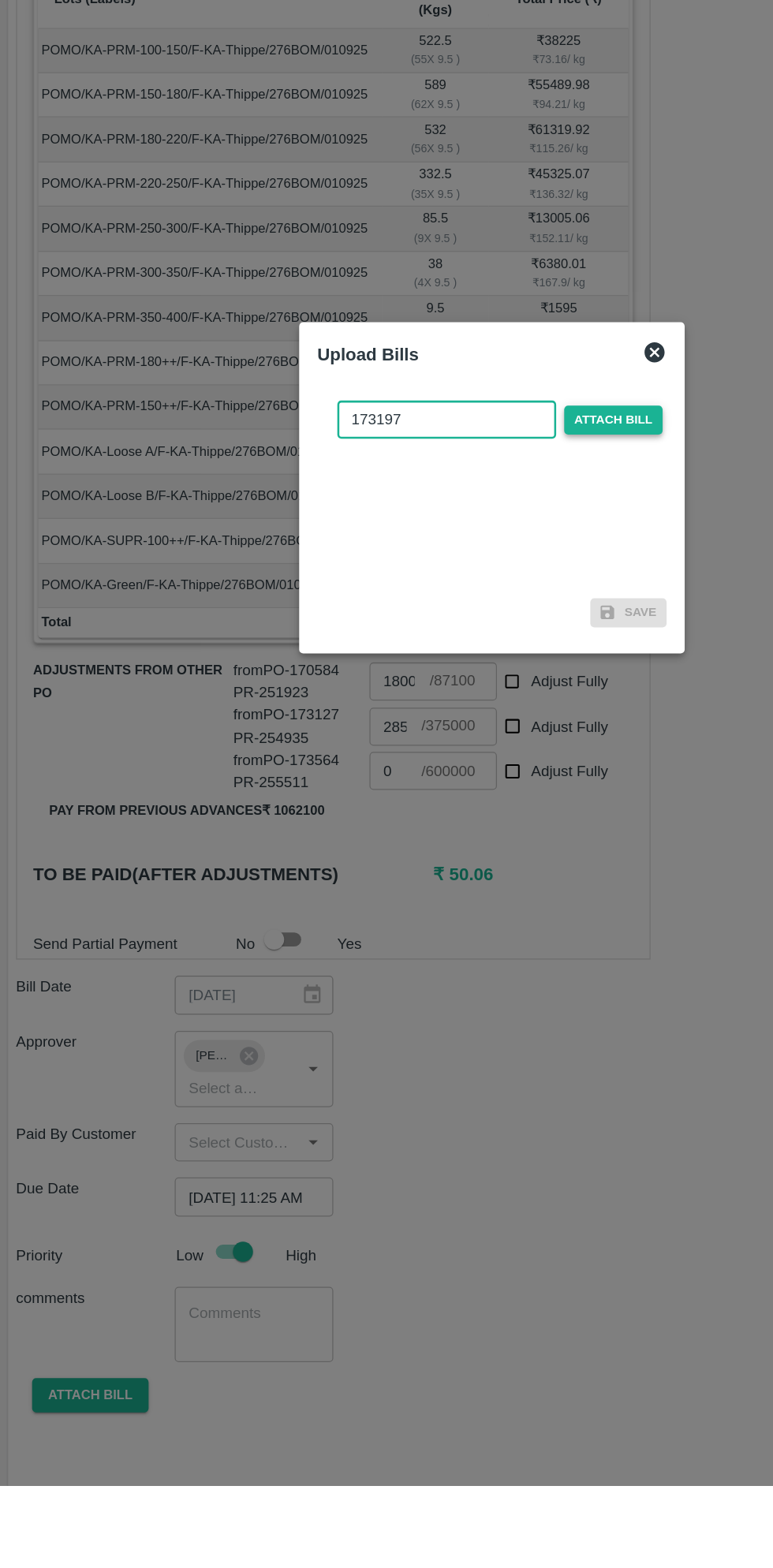
type input "173197"
click at [486, 730] on span "Attach bill" at bounding box center [481, 730] width 77 height 23
click at [0, 0] on input "Attach bill" at bounding box center [0, 0] width 0 height 0
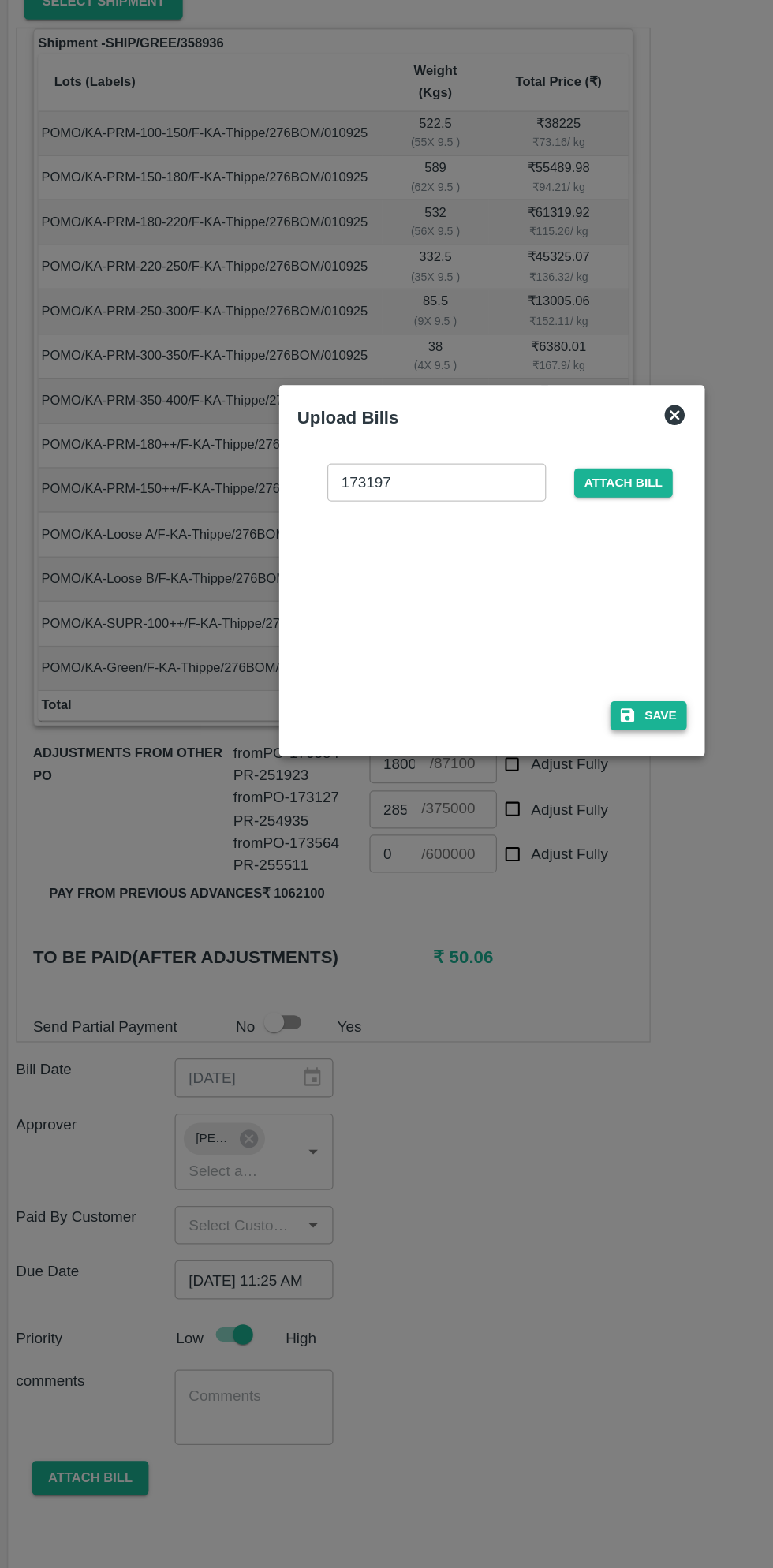
click at [512, 895] on button "Save" at bounding box center [510, 898] width 60 height 23
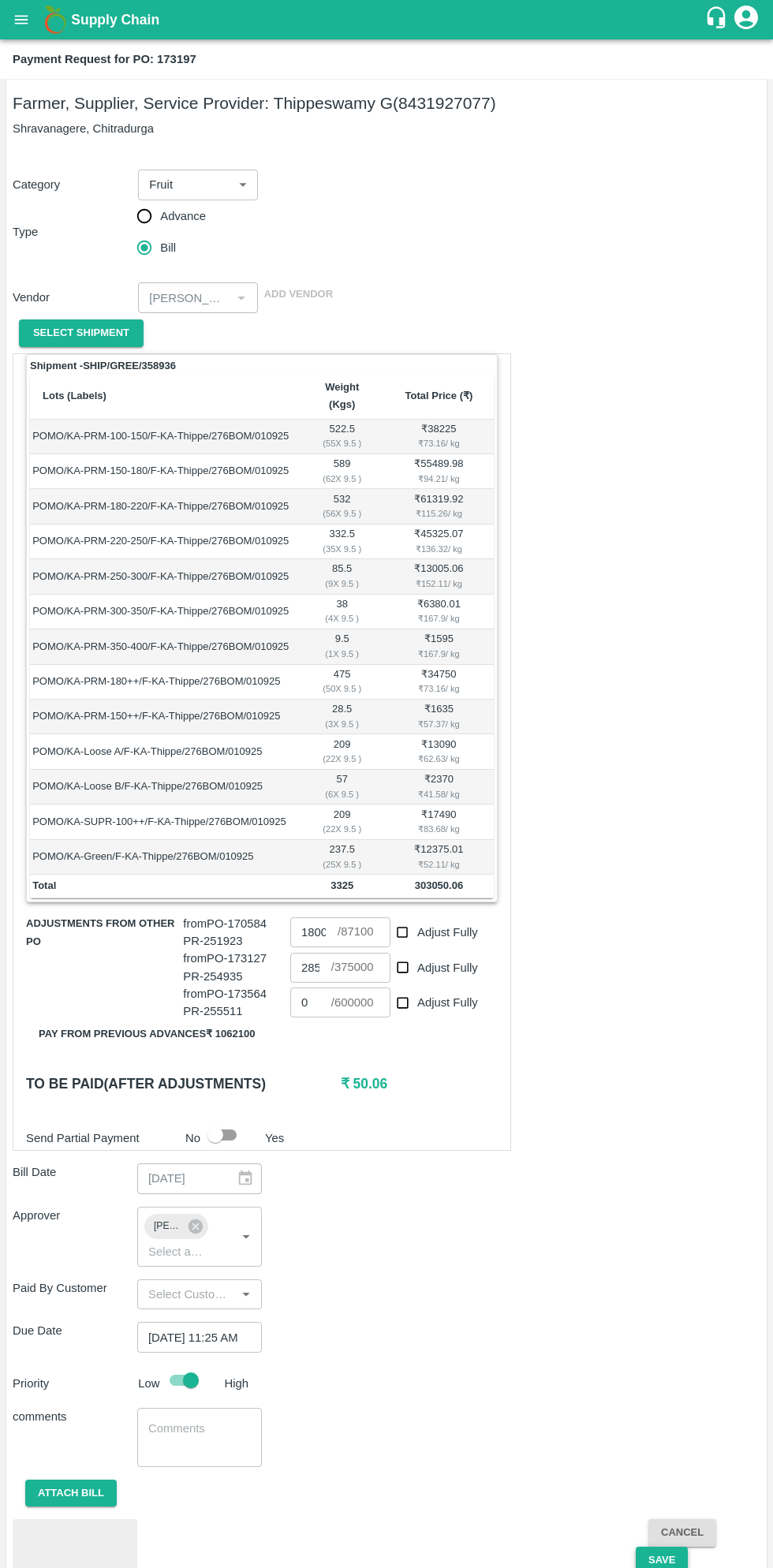
click at [656, 1547] on button "Save" at bounding box center [662, 1560] width 52 height 28
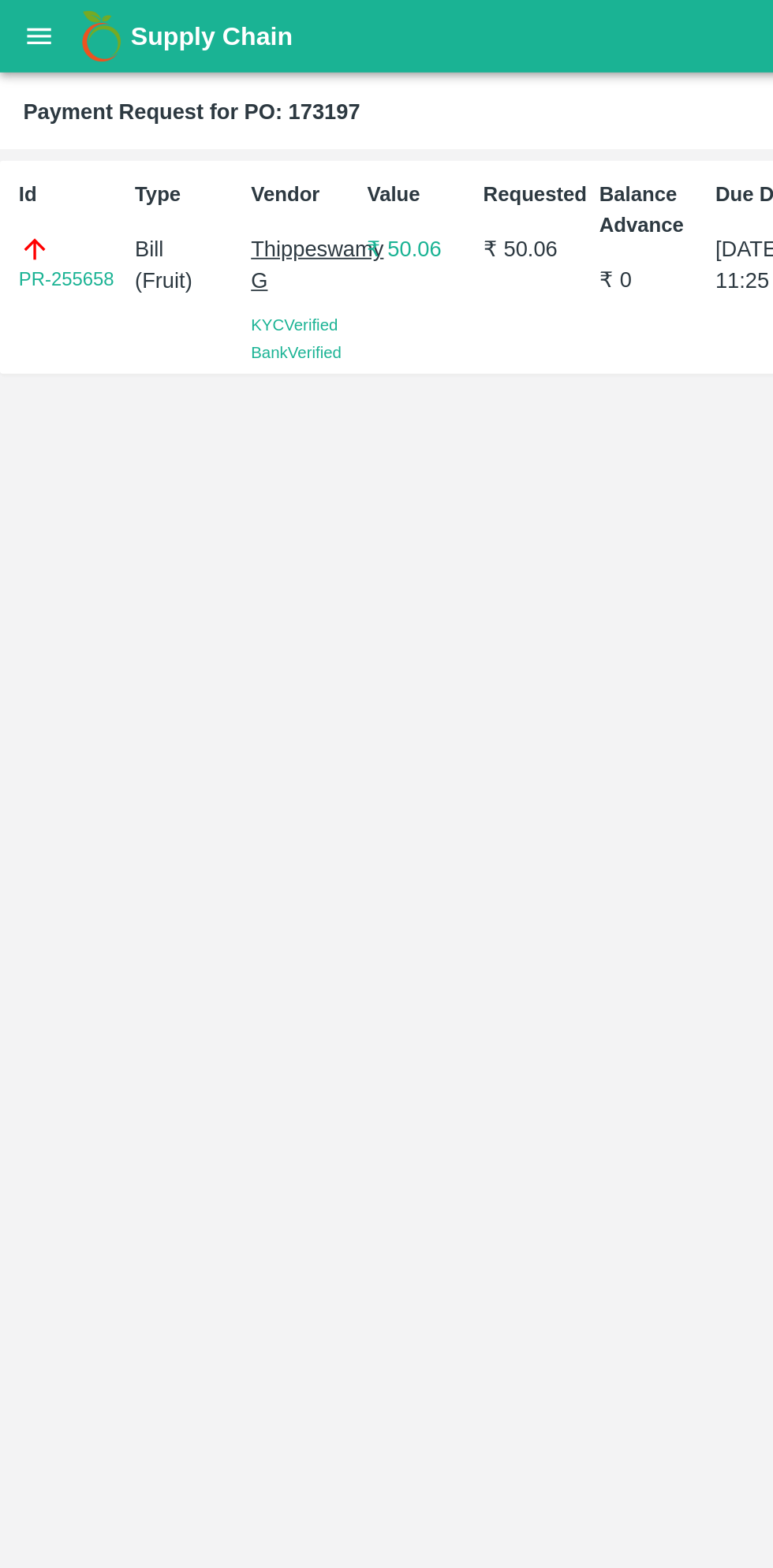
click at [30, 14] on button "open drawer" at bounding box center [21, 20] width 36 height 36
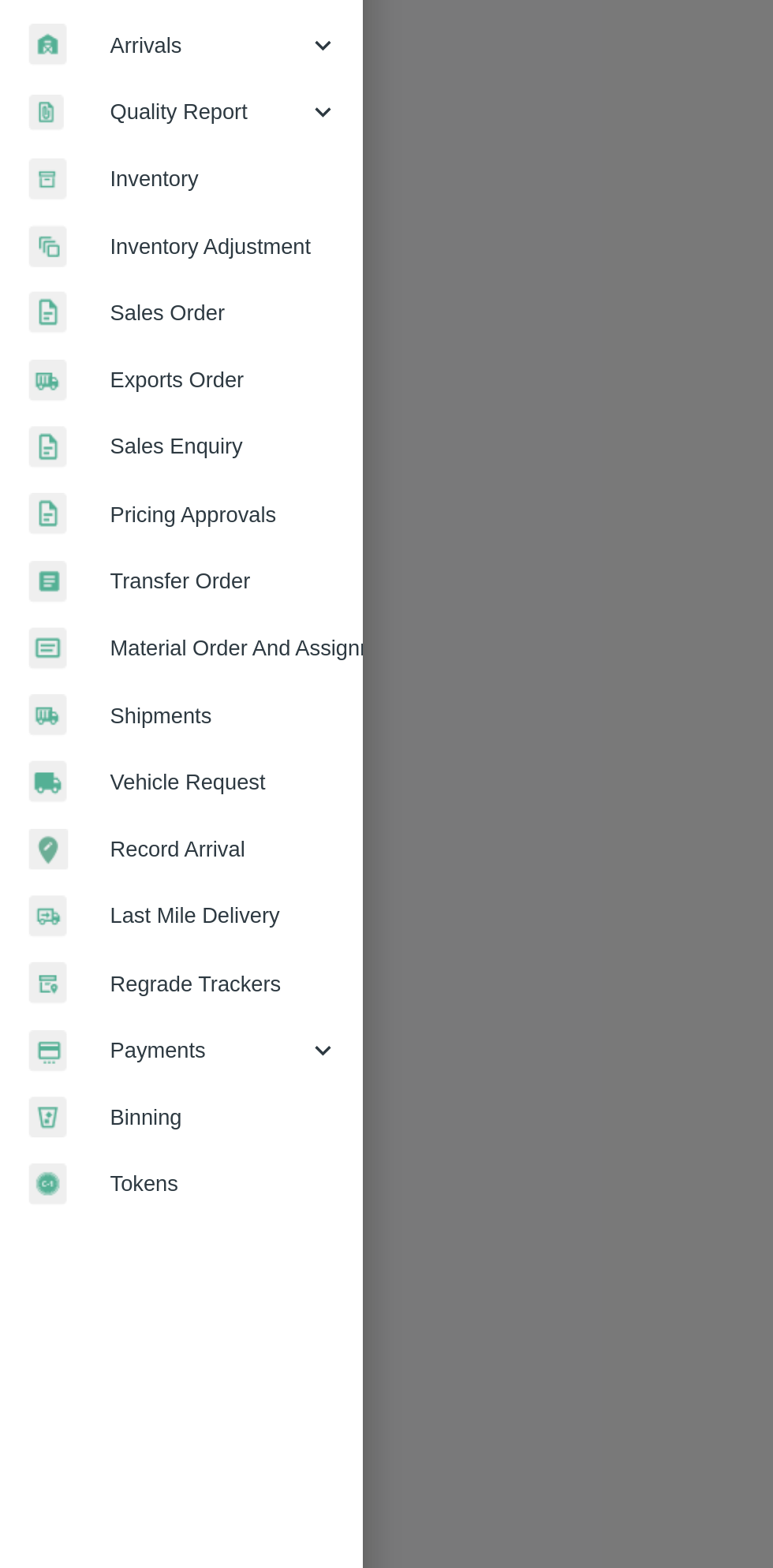
click at [93, 800] on span "Payments" at bounding box center [113, 804] width 107 height 17
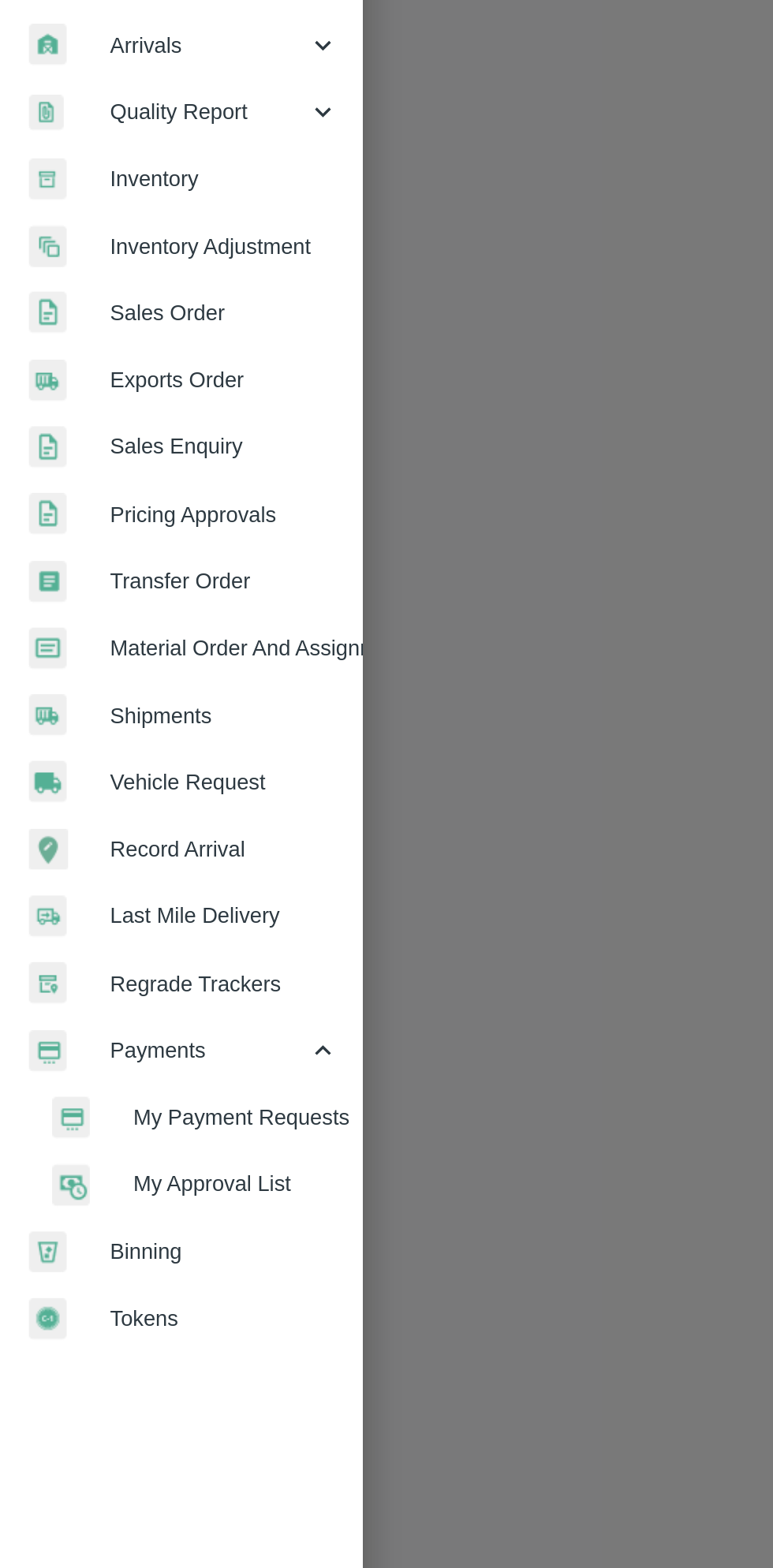
click at [118, 838] on span "My Payment Requests" at bounding box center [128, 841] width 112 height 17
